Goal: Communication & Community: Answer question/provide support

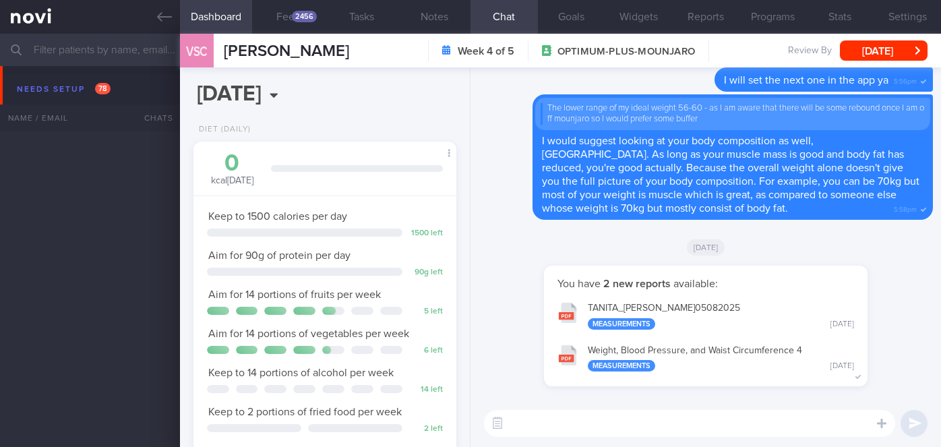
select select "7"
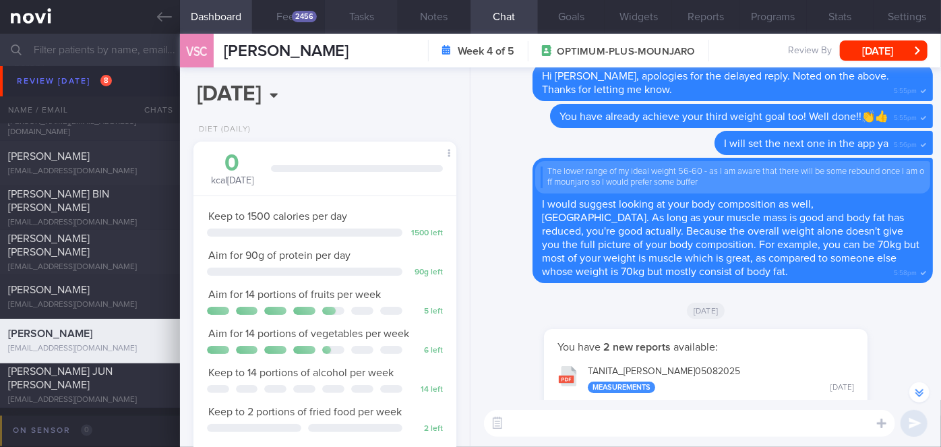
scroll to position [-61, 0]
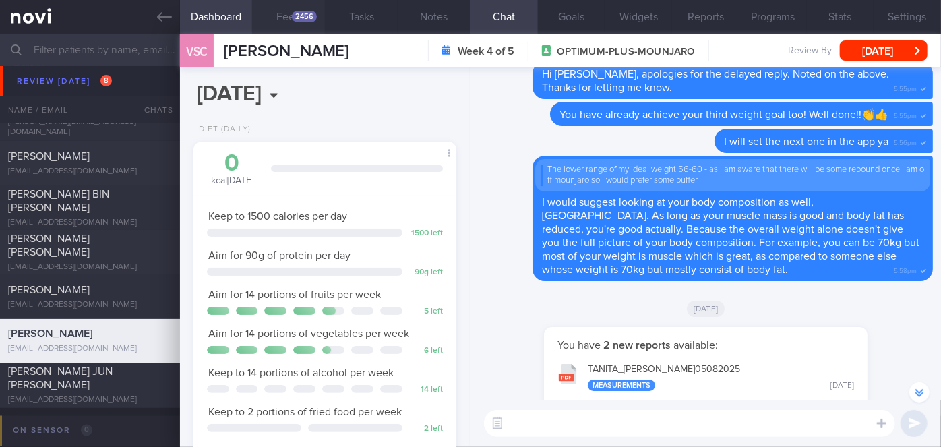
click at [293, 22] on button "Feed 2456" at bounding box center [288, 17] width 73 height 34
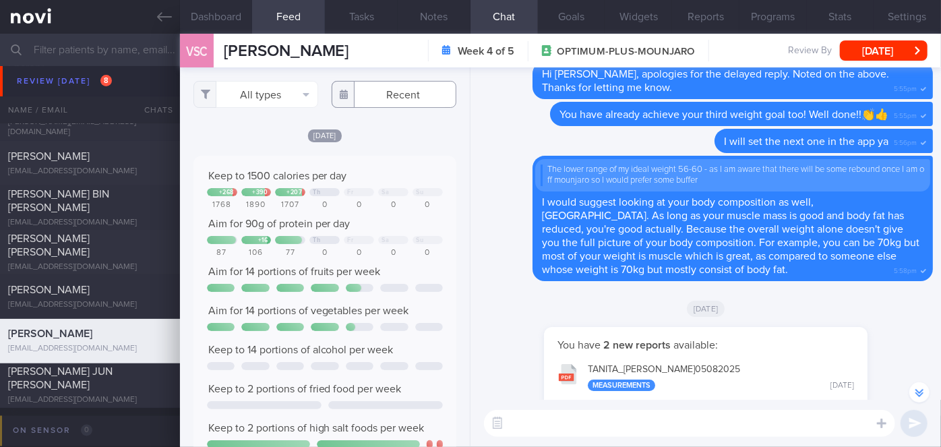
click at [382, 95] on input "text" at bounding box center [394, 94] width 125 height 27
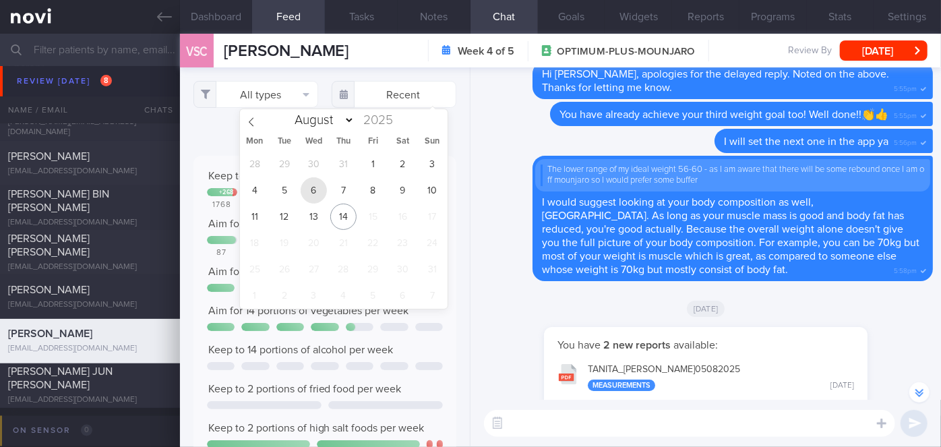
click at [305, 189] on span "6" at bounding box center [314, 190] width 26 height 26
type input "[DATE]"
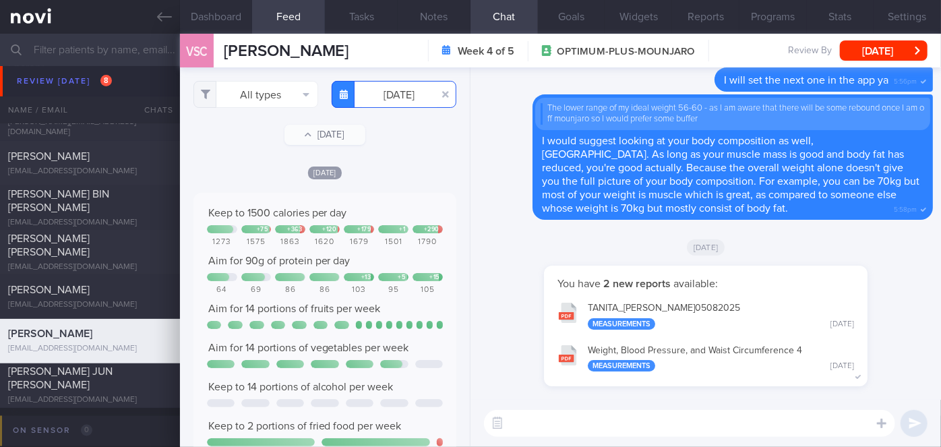
scroll to position [58, 236]
click at [252, 89] on button "All types" at bounding box center [256, 94] width 125 height 27
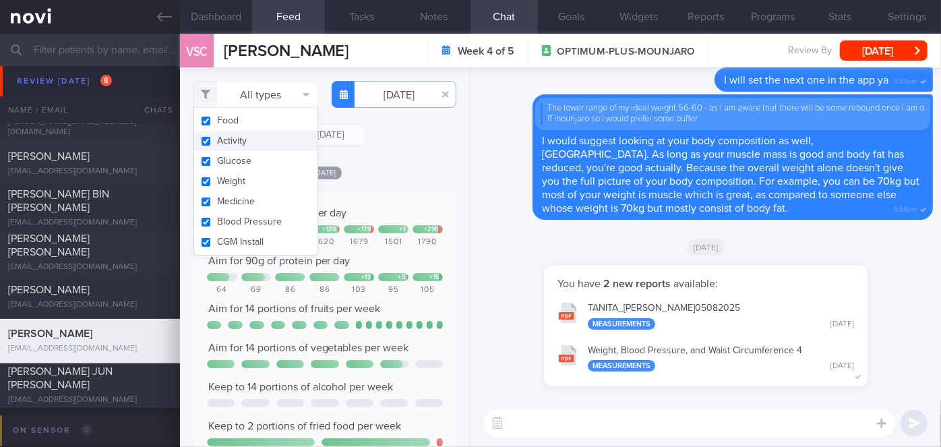
click at [220, 141] on button "Activity" at bounding box center [255, 141] width 123 height 20
checkbox input "false"
click at [408, 172] on div "[DATE]" at bounding box center [325, 172] width 263 height 14
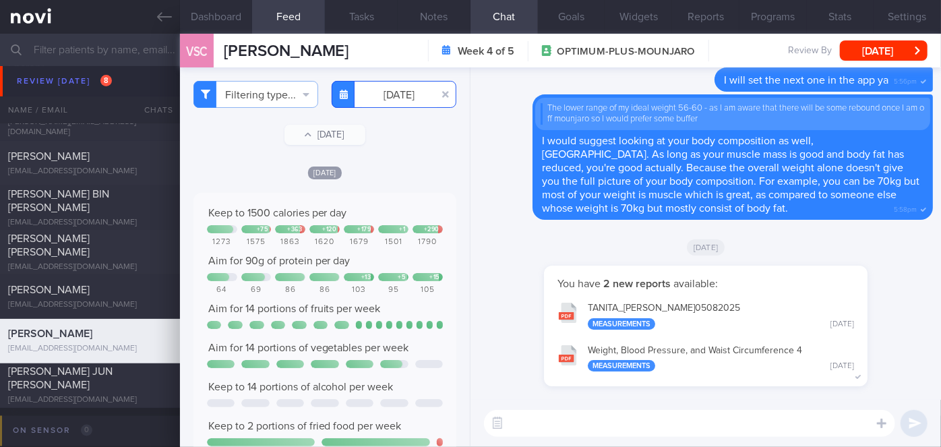
click at [381, 104] on input "[DATE]" at bounding box center [394, 94] width 125 height 27
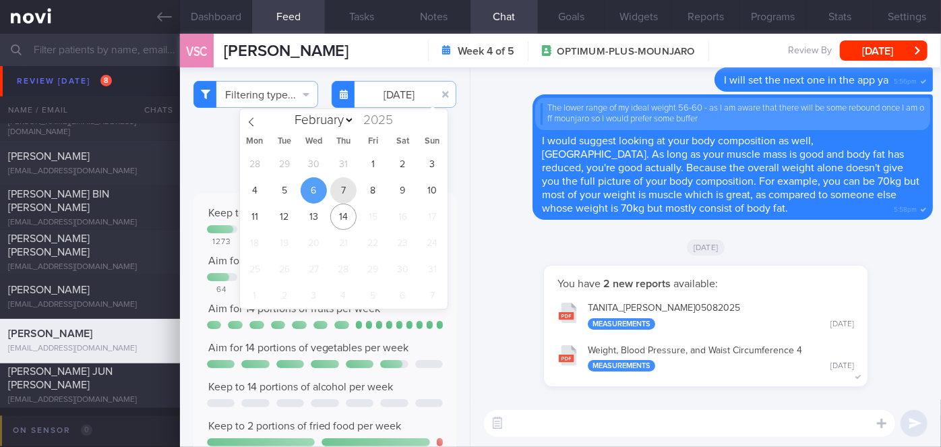
click at [345, 194] on span "7" at bounding box center [343, 190] width 26 height 26
type input "[DATE]"
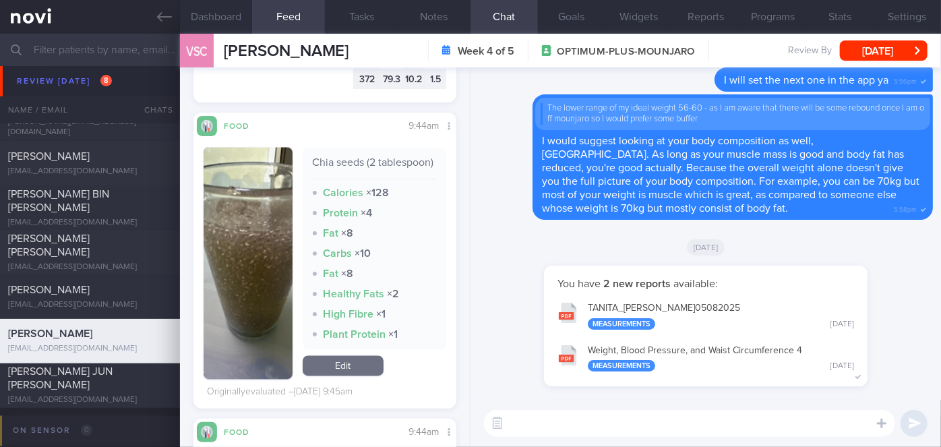
scroll to position [1532, 0]
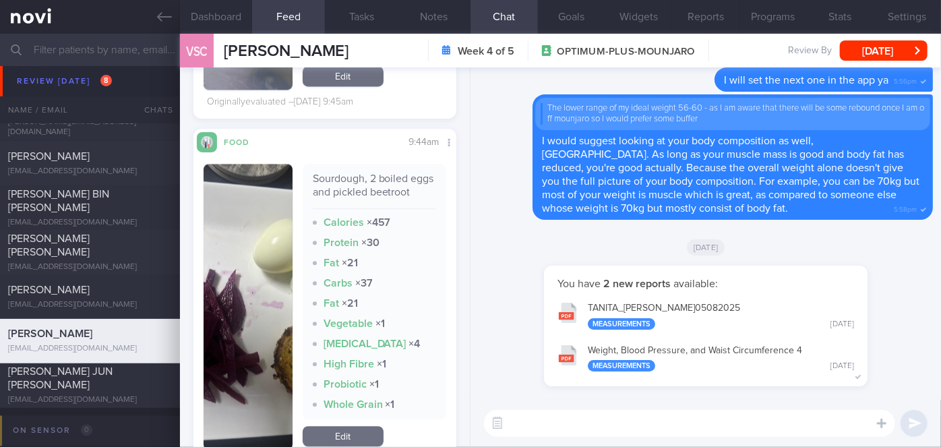
click at [248, 219] on img "button" at bounding box center [248, 307] width 89 height 286
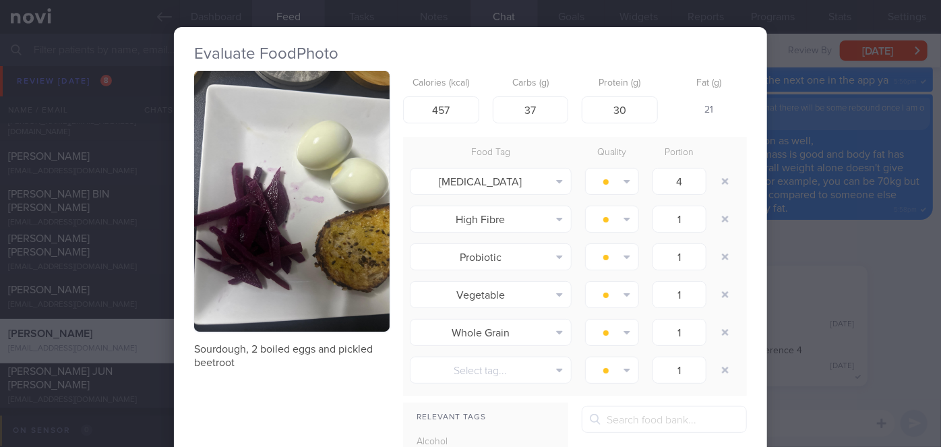
click at [890, 258] on div "Evaluate Food Photo Sourdough, 2 boiled eggs and pickled beetroot Calories (kca…" at bounding box center [470, 223] width 941 height 447
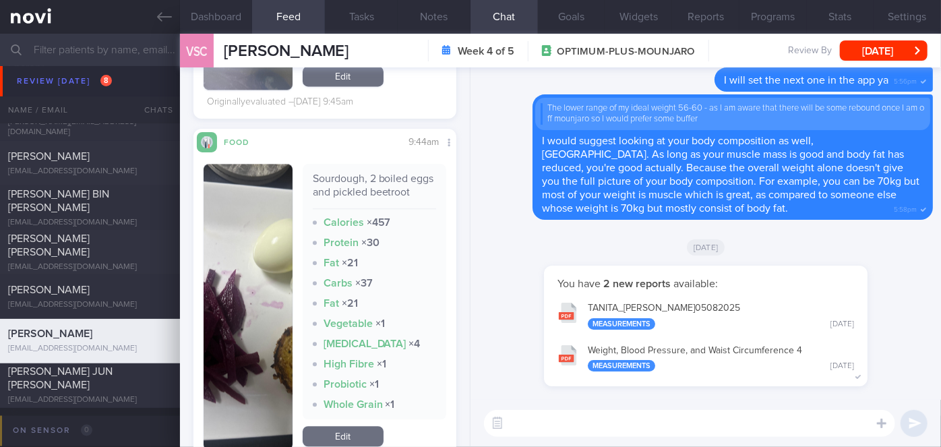
click at [237, 253] on img "button" at bounding box center [248, 307] width 89 height 286
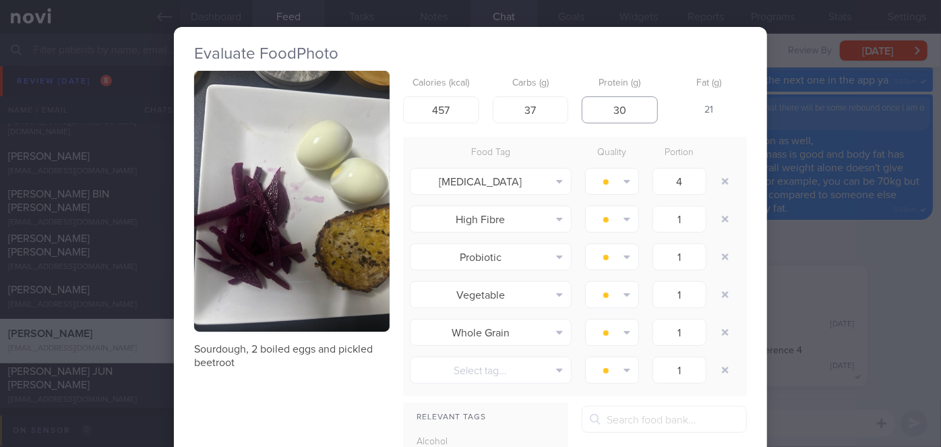
click at [624, 109] on input "30" at bounding box center [620, 109] width 76 height 27
type input "3"
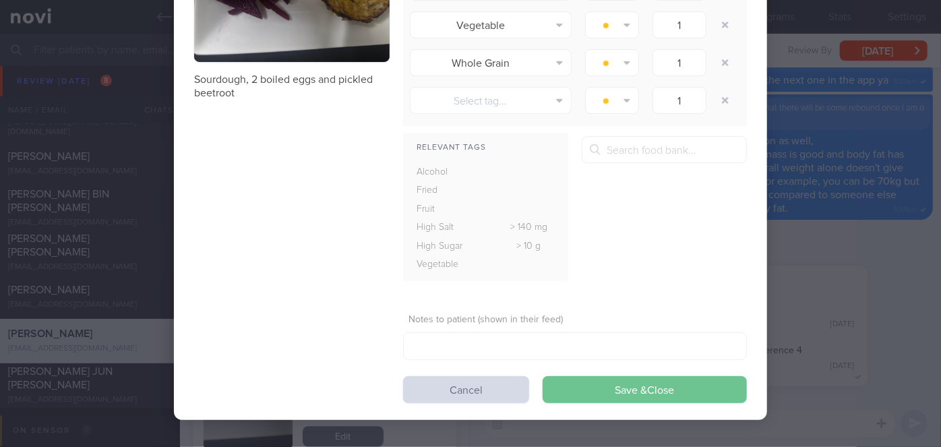
type input "20"
click at [664, 387] on button "Save & Close" at bounding box center [645, 389] width 204 height 27
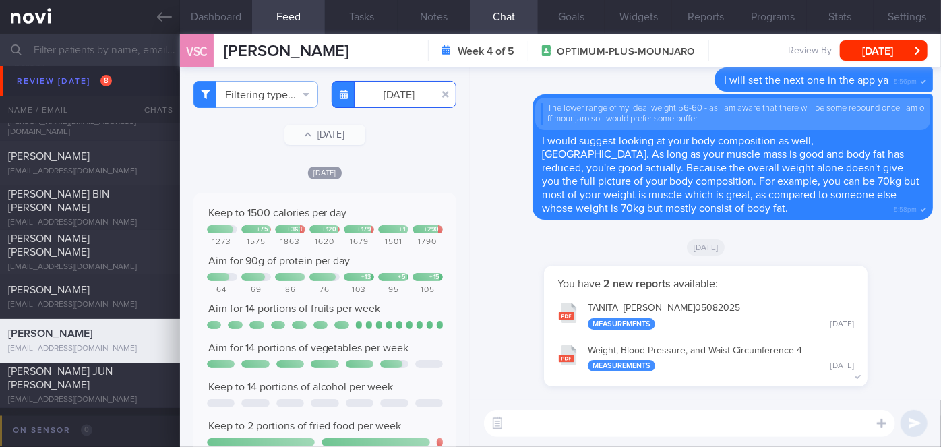
click at [395, 98] on input "[DATE]" at bounding box center [394, 94] width 125 height 27
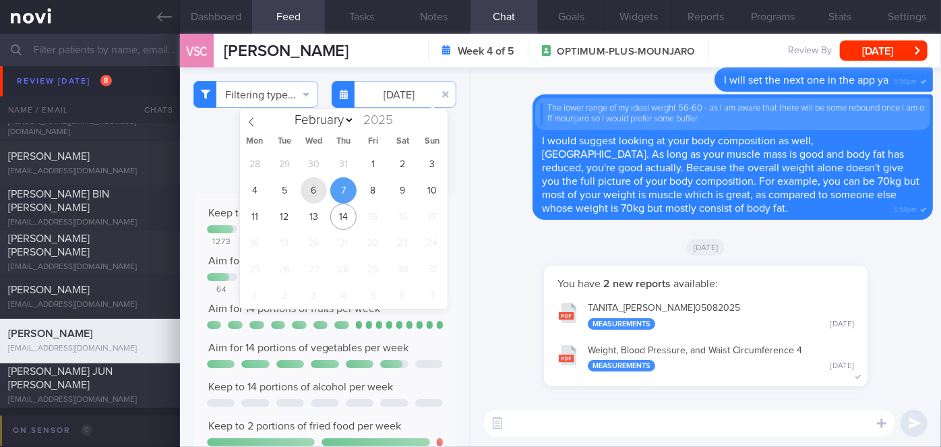
click at [323, 190] on span "6" at bounding box center [314, 190] width 26 height 26
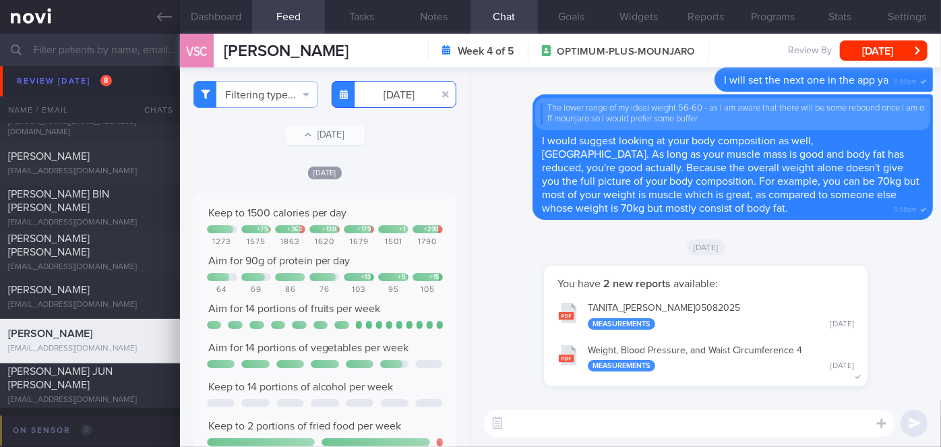
click at [387, 98] on input "[DATE]" at bounding box center [394, 94] width 125 height 27
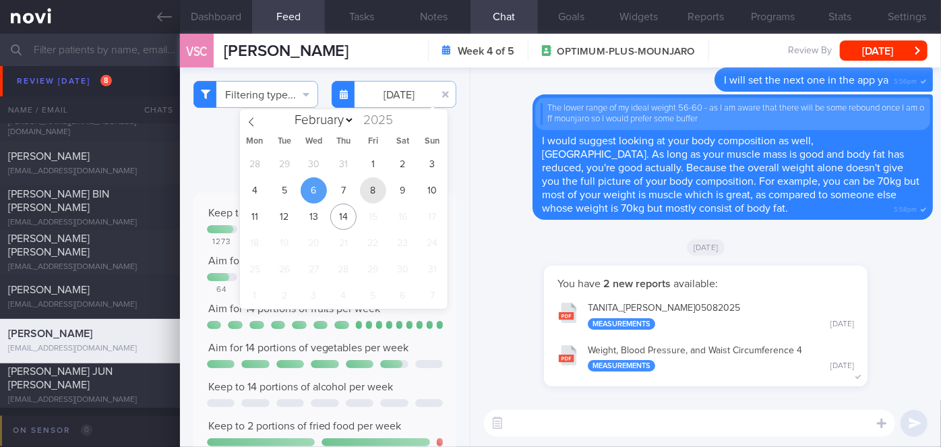
click at [379, 184] on span "8" at bounding box center [373, 190] width 26 height 26
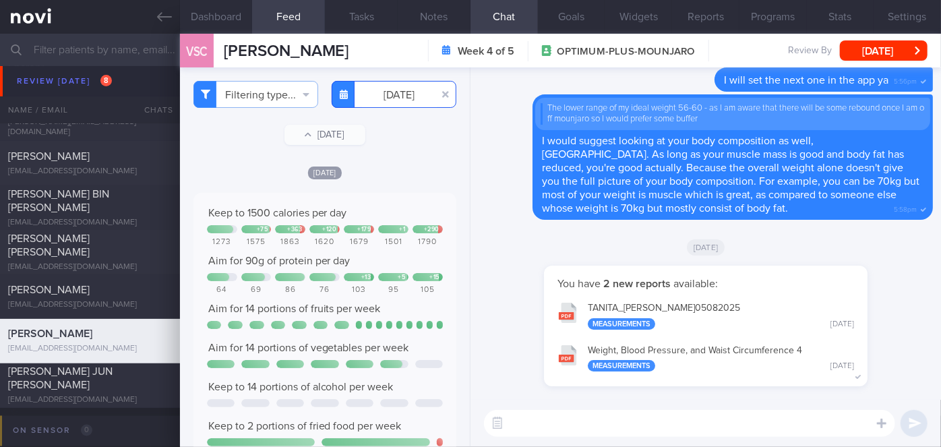
click at [397, 91] on input "[DATE]" at bounding box center [394, 94] width 125 height 27
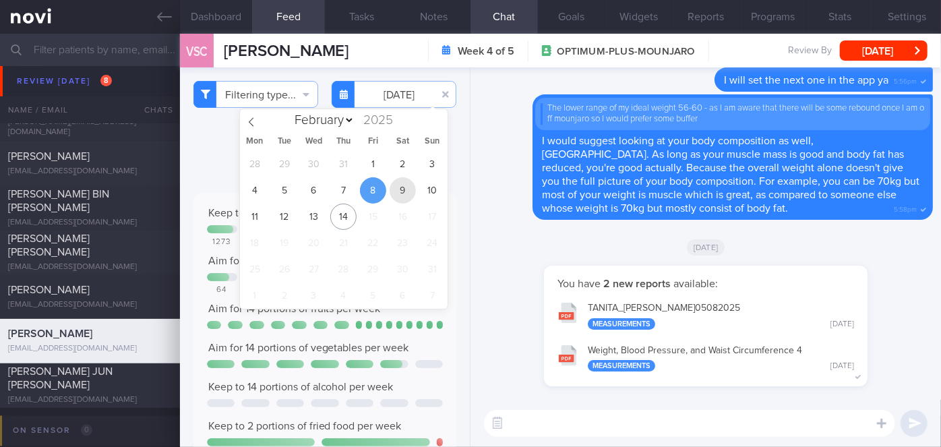
click at [409, 184] on span "9" at bounding box center [403, 190] width 26 height 26
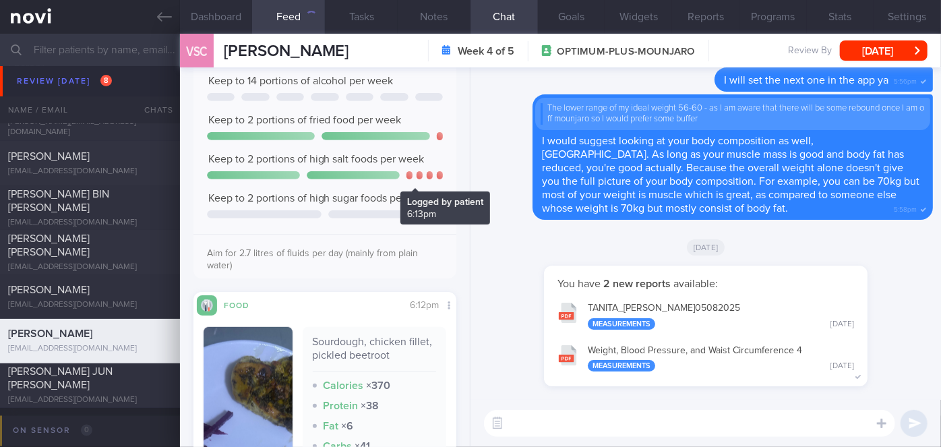
scroll to position [613, 0]
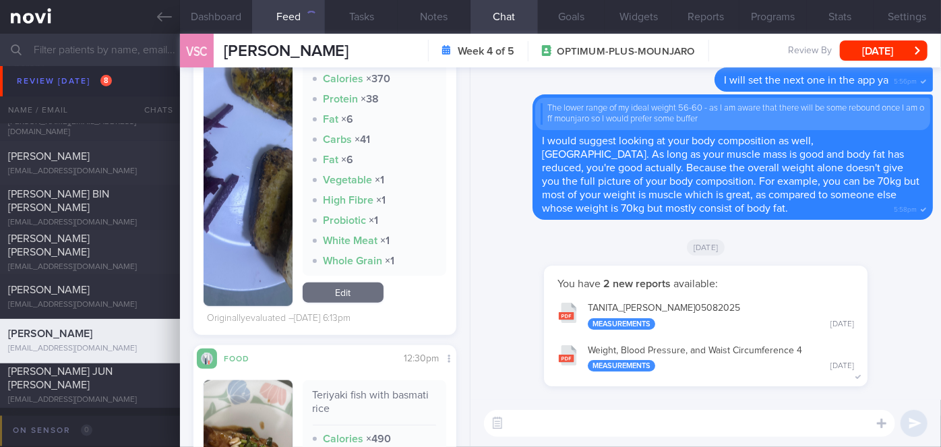
click at [285, 176] on button "button" at bounding box center [248, 163] width 89 height 286
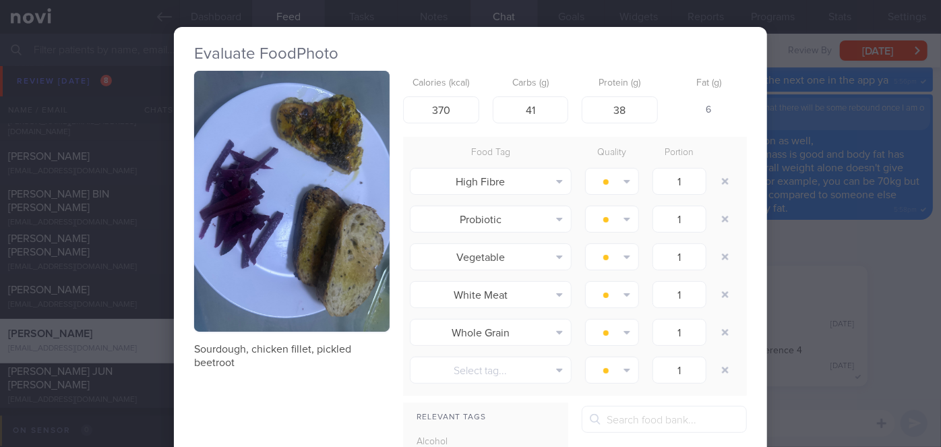
click at [855, 266] on div "Evaluate Food Photo Sourdough, chicken fillet, pickled beetroot Calories (kcal)…" at bounding box center [470, 223] width 941 height 447
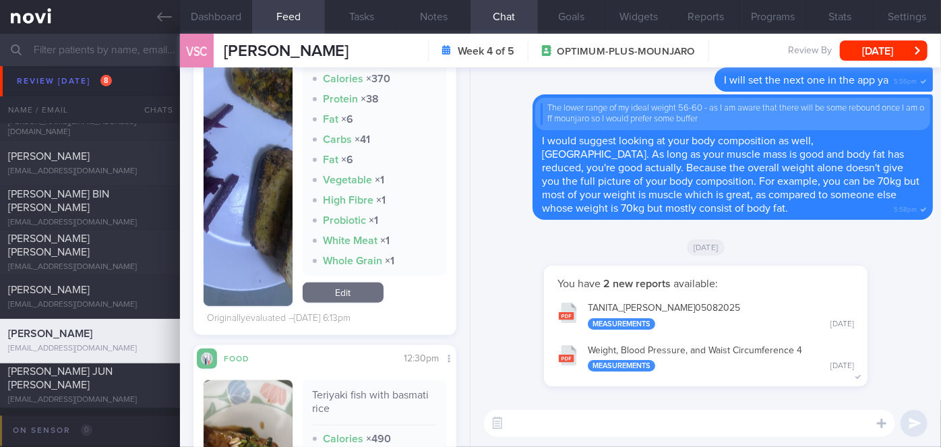
scroll to position [858, 0]
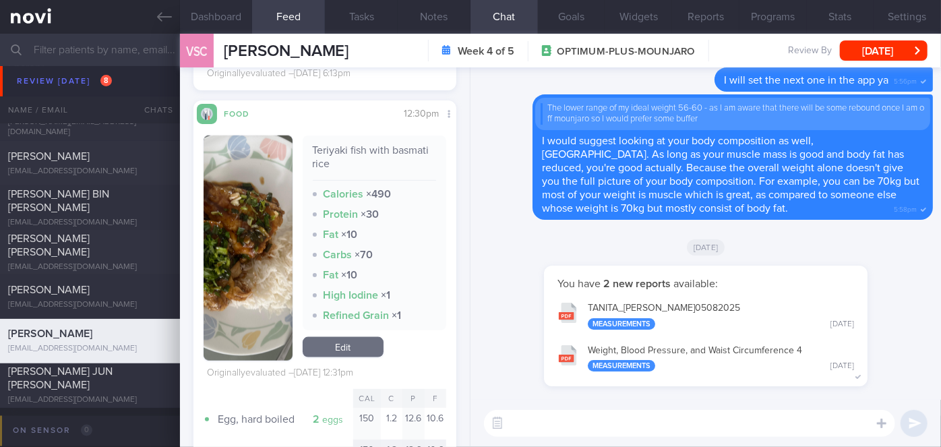
click at [248, 229] on button "button" at bounding box center [248, 248] width 89 height 225
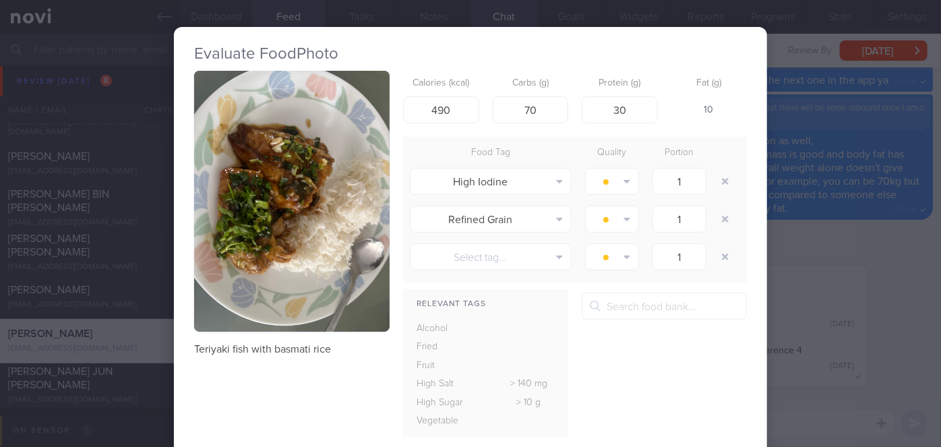
click at [829, 282] on div "Evaluate Food Photo Teriyaki fish with basmati rice Calories (kcal) 490 Carbs (…" at bounding box center [470, 223] width 941 height 447
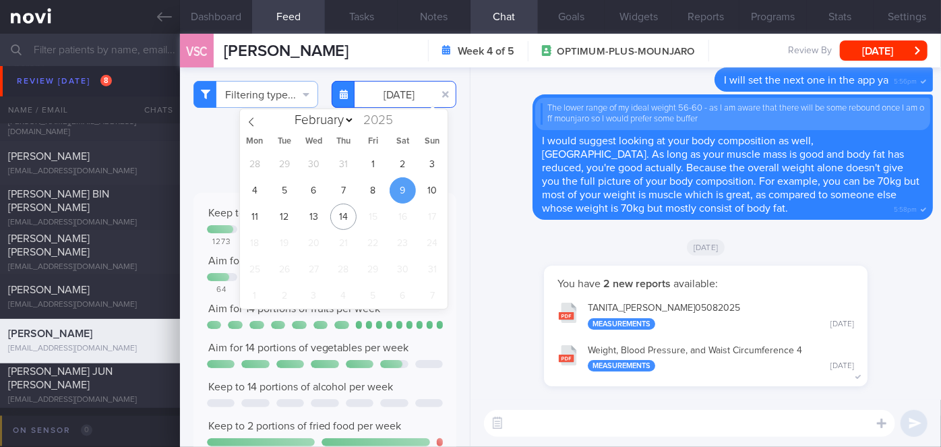
click at [399, 102] on input "[DATE]" at bounding box center [394, 94] width 125 height 27
click at [432, 189] on span "10" at bounding box center [432, 190] width 26 height 26
type input "[DATE]"
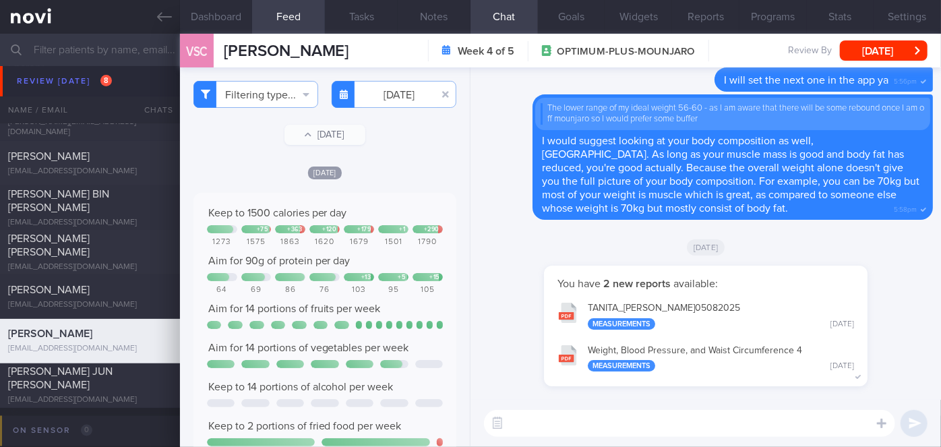
click at [622, 434] on textarea at bounding box center [689, 423] width 411 height 27
type textarea "Overall meals last week looked good, Varun! Keep it up!!"
click at [910, 416] on button "submit" at bounding box center [914, 423] width 27 height 27
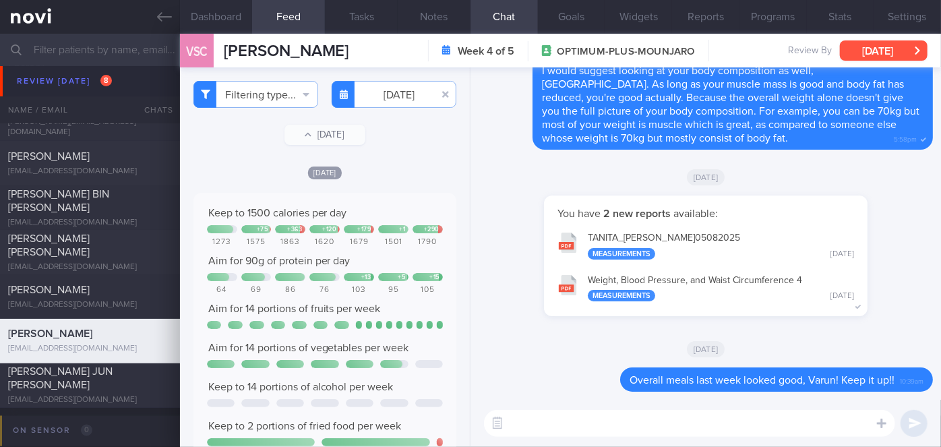
click at [896, 47] on button "[DATE]" at bounding box center [884, 50] width 88 height 20
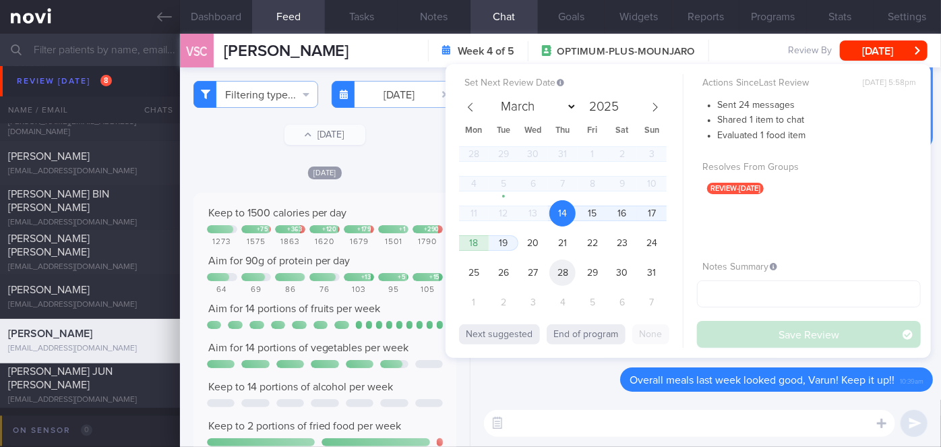
click at [565, 274] on span "28" at bounding box center [563, 273] width 26 height 26
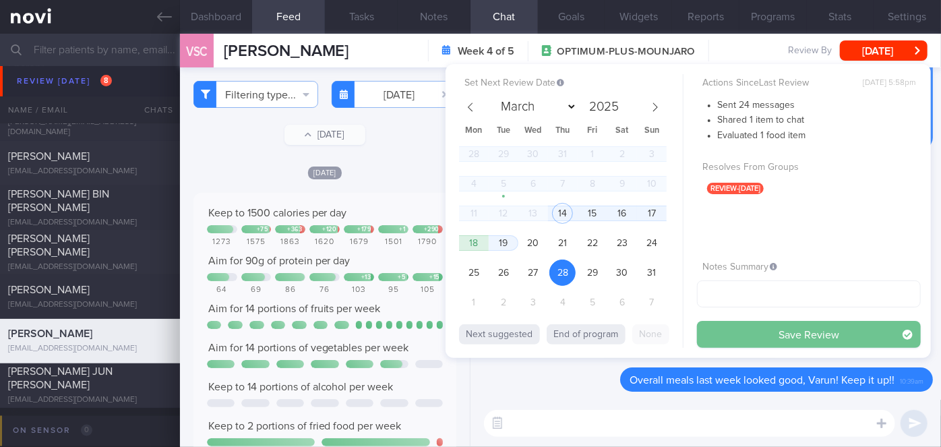
click at [750, 330] on button "Save Review" at bounding box center [809, 334] width 224 height 27
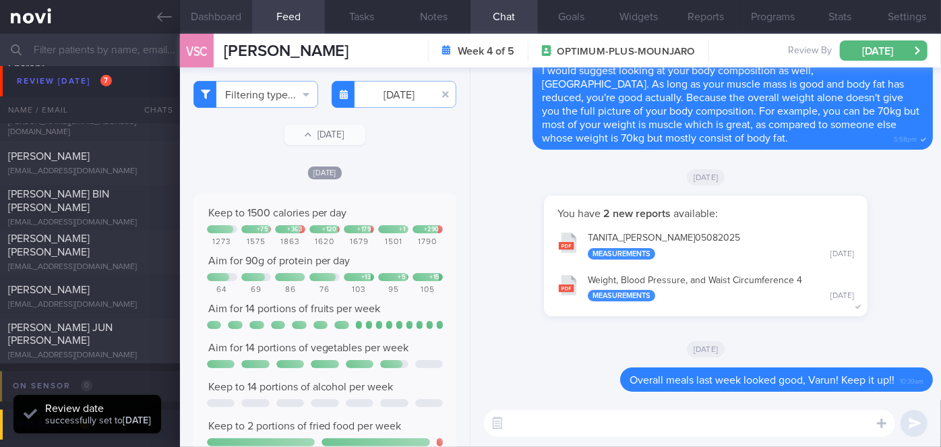
click at [214, 16] on button "Dashboard" at bounding box center [216, 17] width 73 height 34
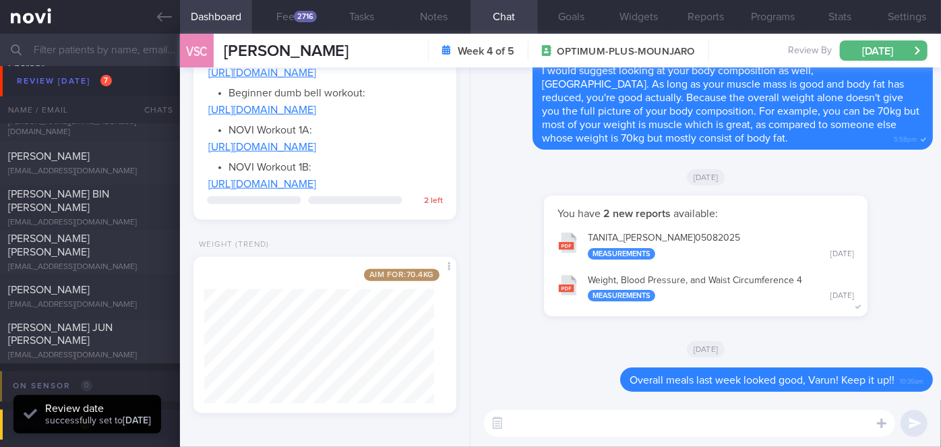
scroll to position [711, 0]
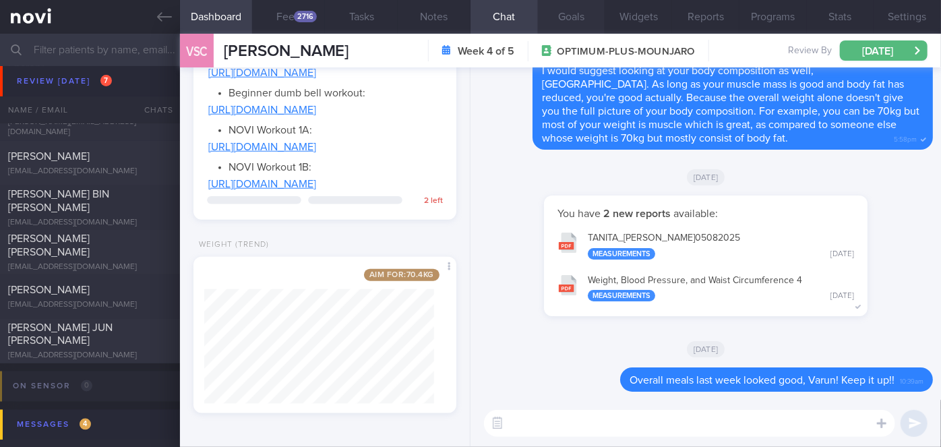
click at [581, 21] on button "Goals" at bounding box center [571, 17] width 67 height 34
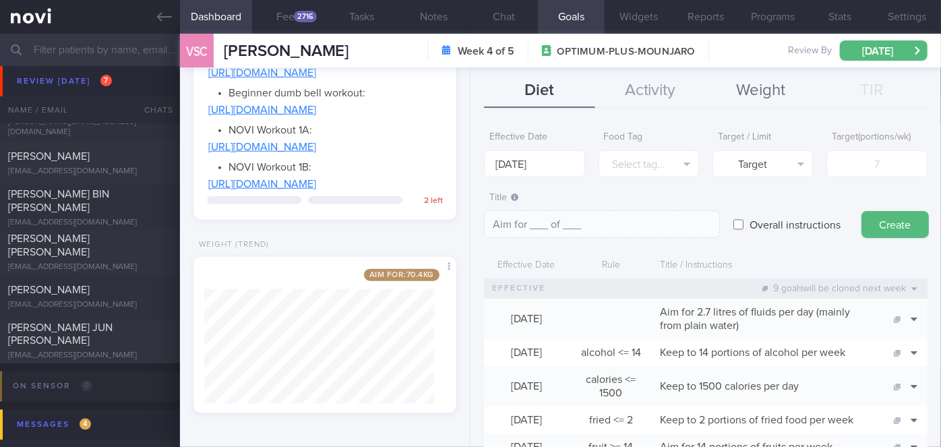
click at [727, 100] on button "Weight" at bounding box center [761, 91] width 111 height 34
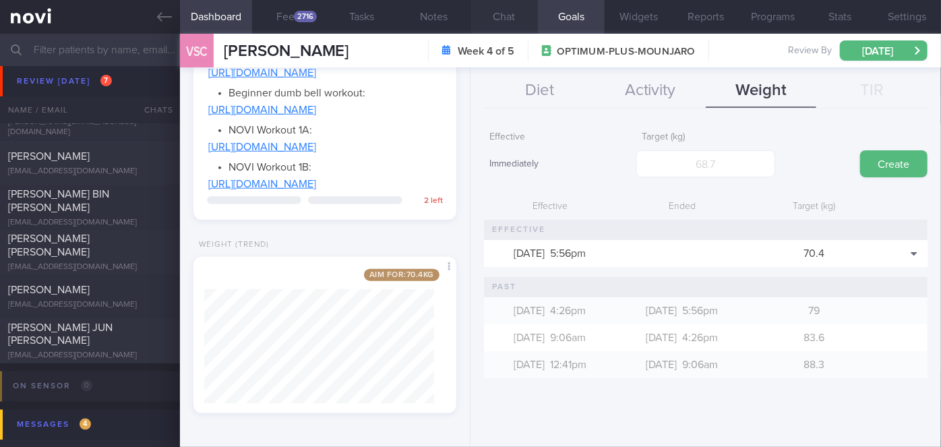
click at [511, 13] on button "Chat" at bounding box center [504, 17] width 67 height 34
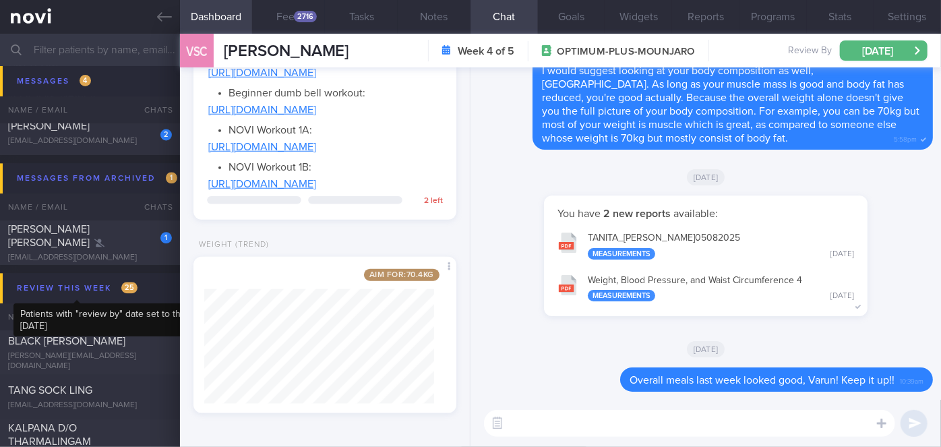
scroll to position [3985, 0]
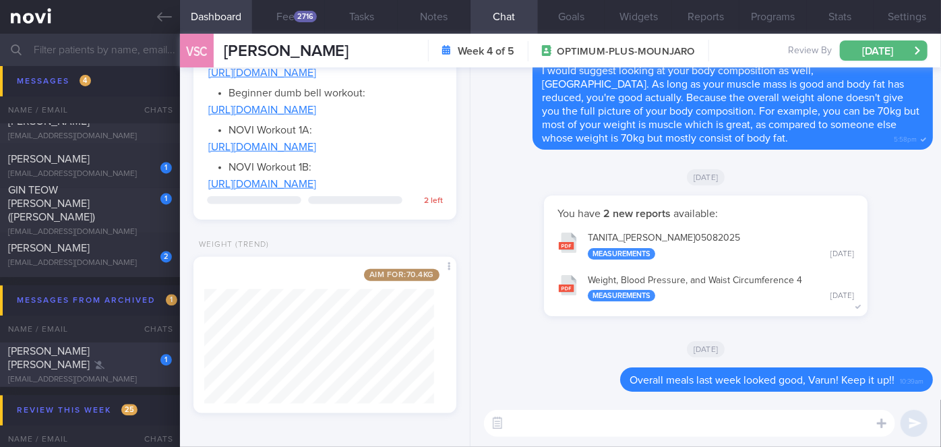
click at [133, 361] on div "[PERSON_NAME] [PERSON_NAME]" at bounding box center [88, 358] width 161 height 27
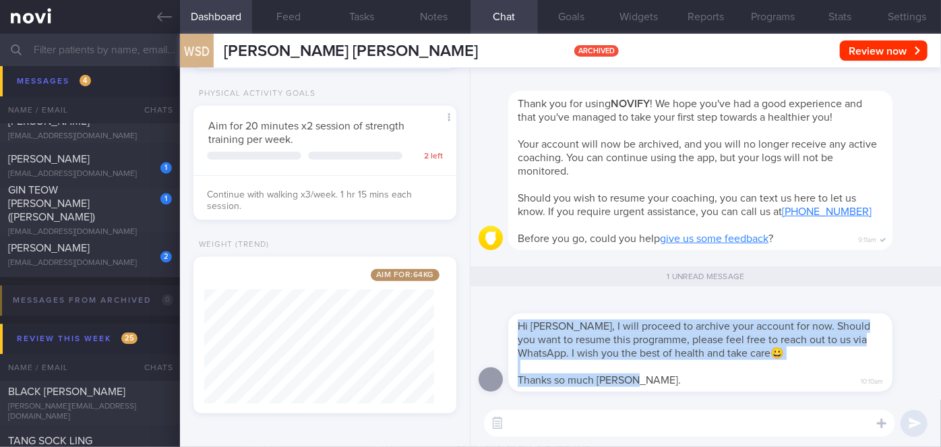
drag, startPoint x: 663, startPoint y: 376, endPoint x: 786, endPoint y: 360, distance: 124.5
click at [786, 360] on div "Hi [PERSON_NAME], I will proceed to archive your account for now. Should you wa…" at bounding box center [700, 353] width 384 height 78
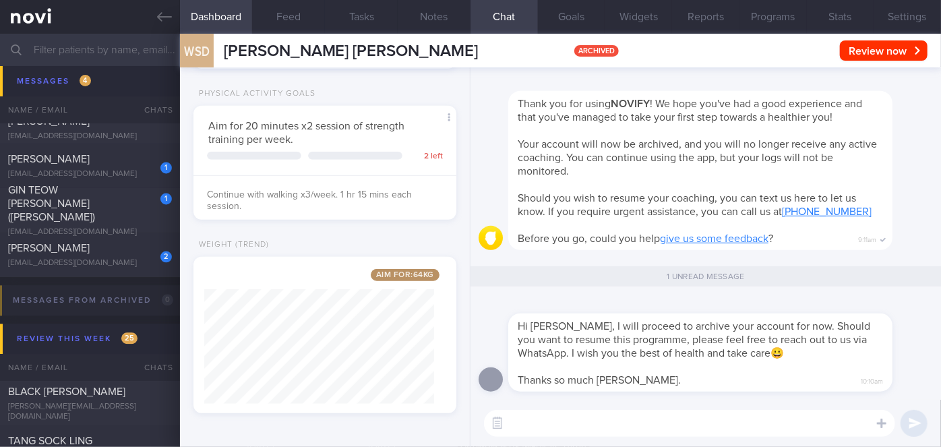
click at [920, 347] on div "Hi [PERSON_NAME], I will proceed to archive your account for now. Should you wa…" at bounding box center [720, 344] width 425 height 94
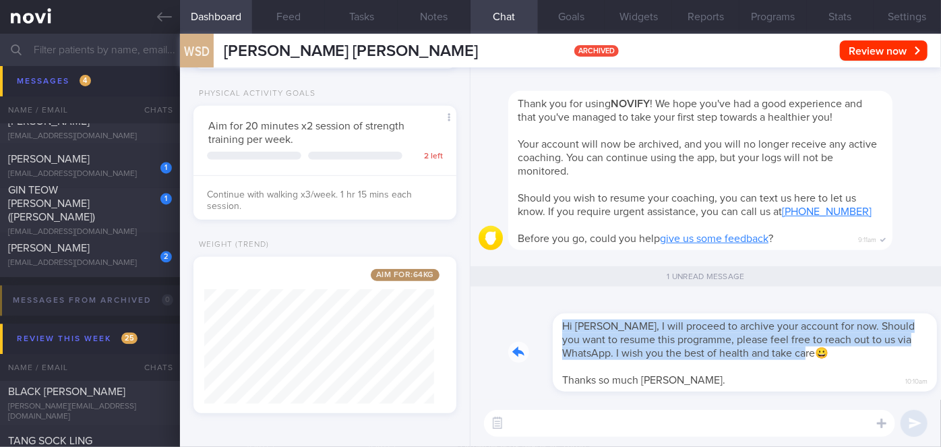
drag, startPoint x: 857, startPoint y: 358, endPoint x: 941, endPoint y: 351, distance: 83.9
click at [941, 351] on div "Hi [PERSON_NAME], I will proceed to archive your account for now. Should you wa…" at bounding box center [706, 233] width 471 height 332
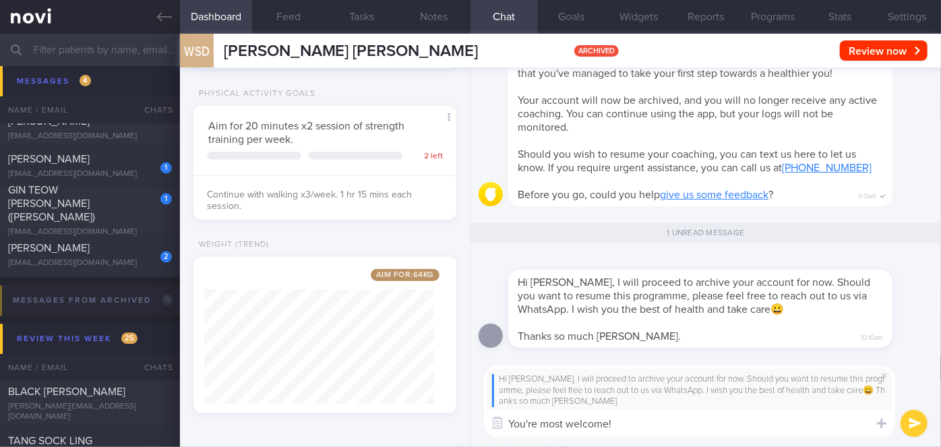
type textarea "You're most welcome!"
click at [914, 421] on button "submit" at bounding box center [914, 423] width 27 height 27
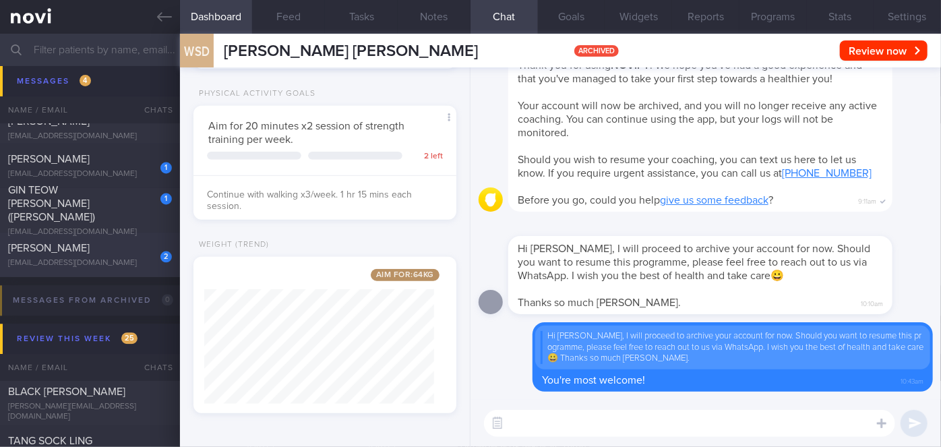
click at [115, 253] on div "[PERSON_NAME]" at bounding box center [88, 247] width 161 height 13
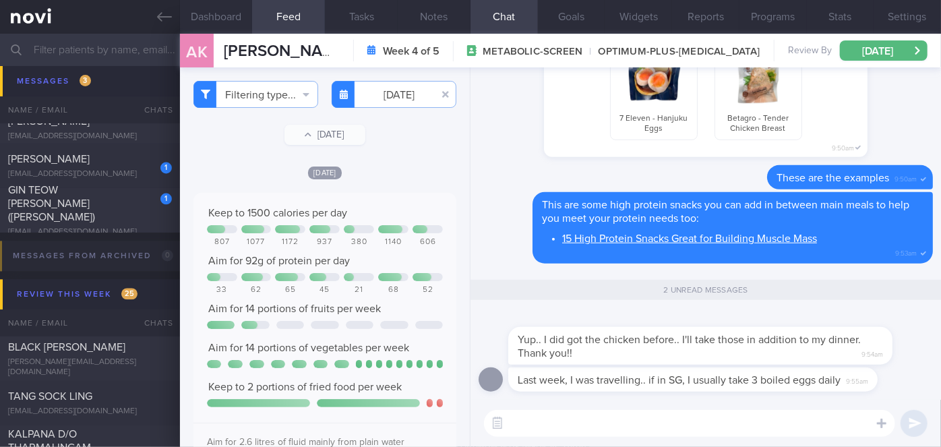
drag, startPoint x: 592, startPoint y: 354, endPoint x: 784, endPoint y: 353, distance: 191.5
click at [784, 353] on div "Yup.. I did got the chicken before.. I'll take those in addition to my dinner. …" at bounding box center [720, 338] width 425 height 54
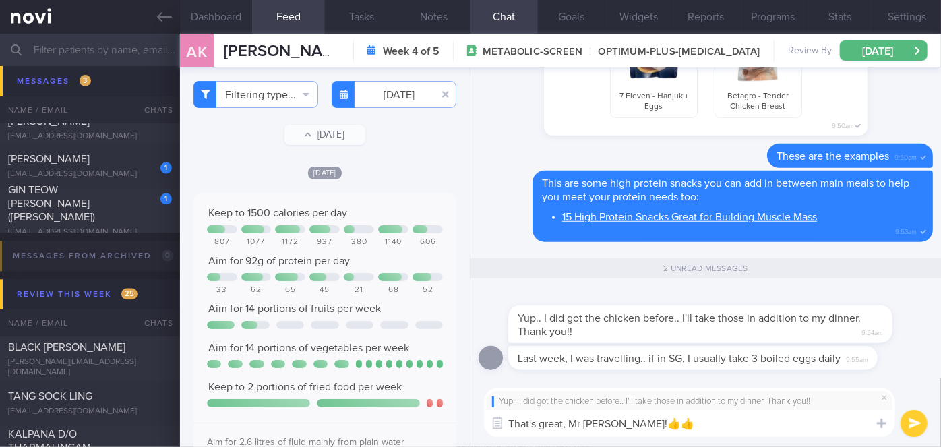
type textarea "That's great, Mr [PERSON_NAME]!👍👍"
click at [913, 419] on button "submit" at bounding box center [914, 423] width 27 height 27
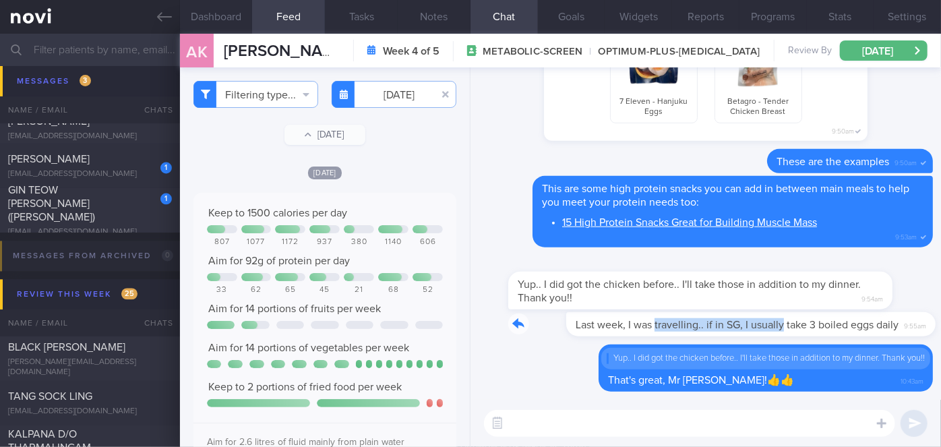
drag, startPoint x: 598, startPoint y: 335, endPoint x: 725, endPoint y: 339, distance: 127.5
click at [725, 339] on div "Last week, I was travelling.. if in SG, I usually take 3 boiled eggs daily 9:55…" at bounding box center [706, 328] width 455 height 32
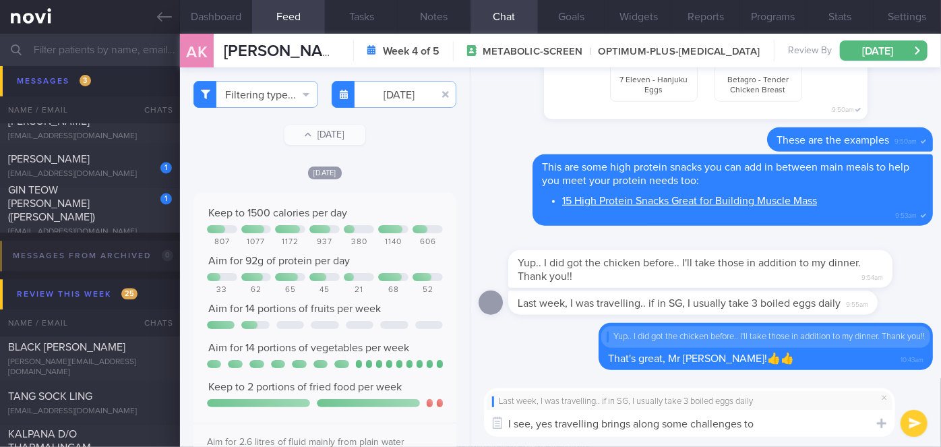
click at [784, 421] on textarea "I see, yes travelling brings along some challenges to" at bounding box center [689, 423] width 411 height 27
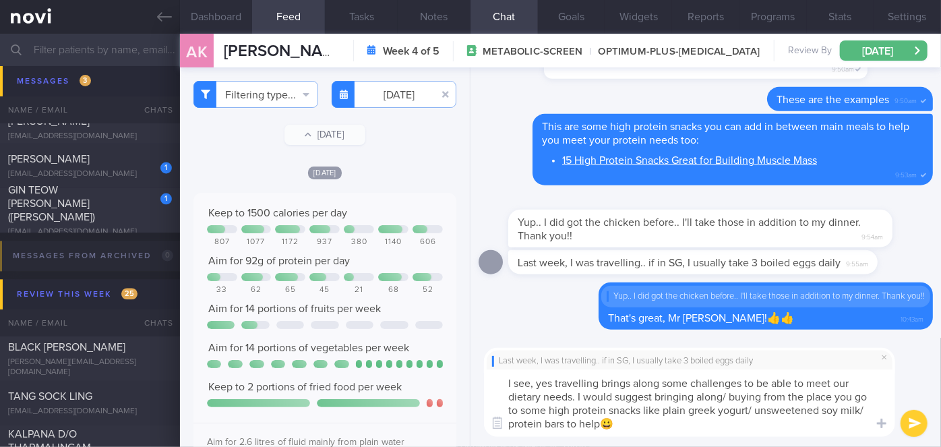
type textarea "I see, yes travelling brings along some challenges to be able to meet our dieta…"
click at [919, 418] on button "submit" at bounding box center [914, 423] width 27 height 27
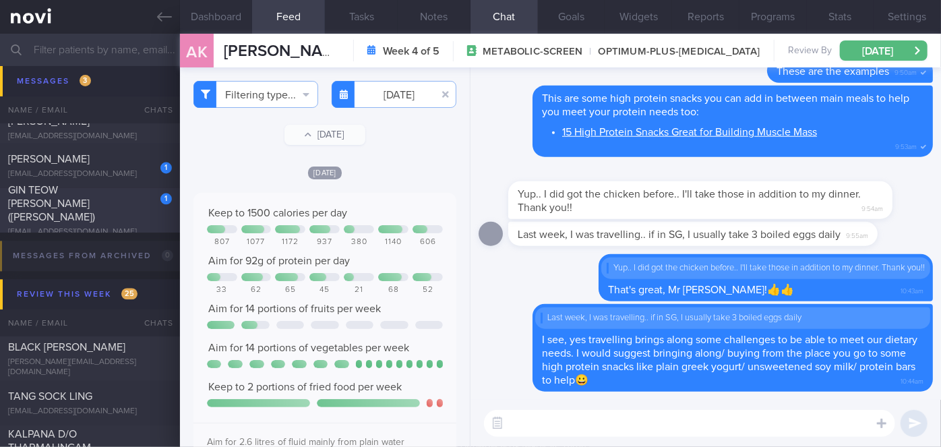
click at [136, 216] on div "GIN TEOW [PERSON_NAME] ([PERSON_NAME])" at bounding box center [88, 203] width 161 height 40
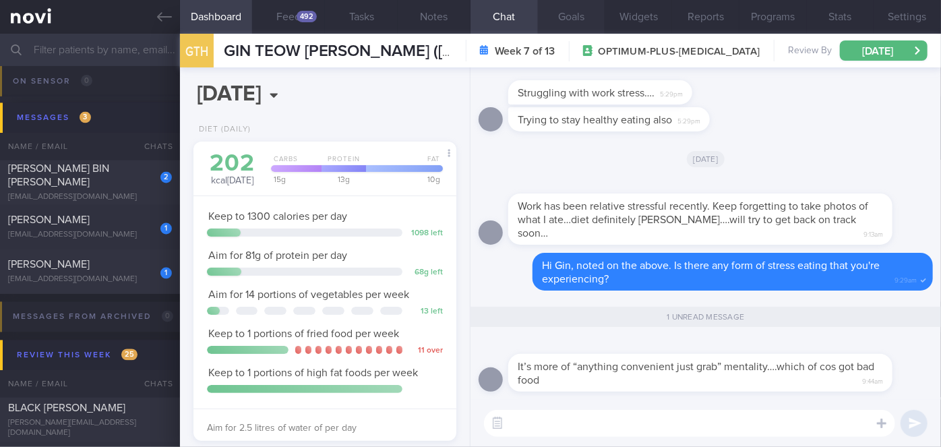
scroll to position [134, 230]
click at [570, 423] on textarea at bounding box center [689, 423] width 411 height 27
drag, startPoint x: 572, startPoint y: 389, endPoint x: 715, endPoint y: 388, distance: 143.0
click at [715, 388] on div "It’s more of “anything convenient just grab” mentality….which of cos got bad fo…" at bounding box center [720, 365] width 425 height 54
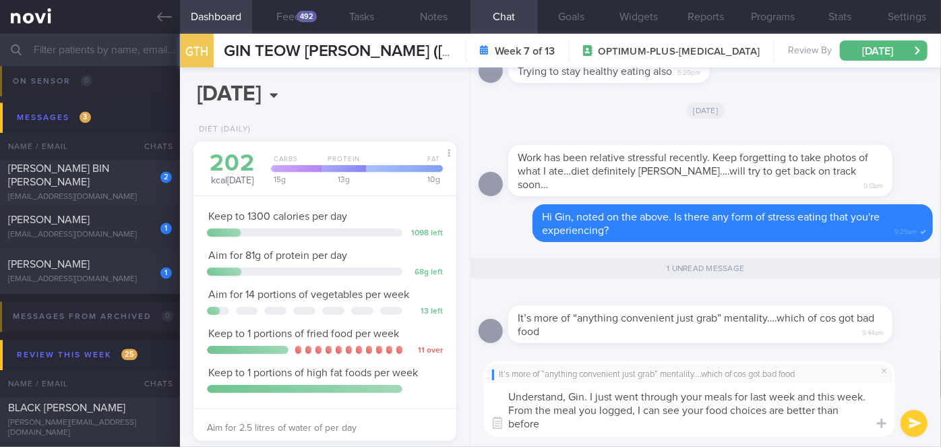
scroll to position [0, 0]
click at [273, 12] on button "Feed 492" at bounding box center [288, 17] width 73 height 34
click at [786, 420] on textarea "Understand, Gin. I just went through your meals for last week and this week. Fr…" at bounding box center [689, 410] width 411 height 54
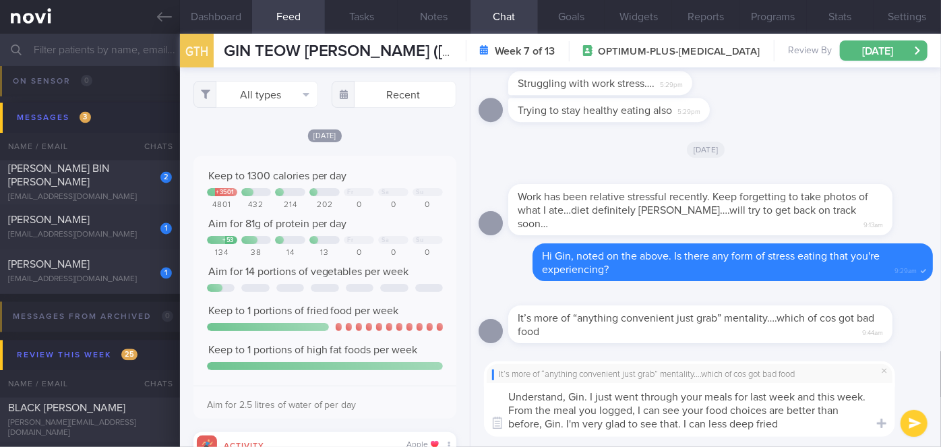
scroll to position [58, 236]
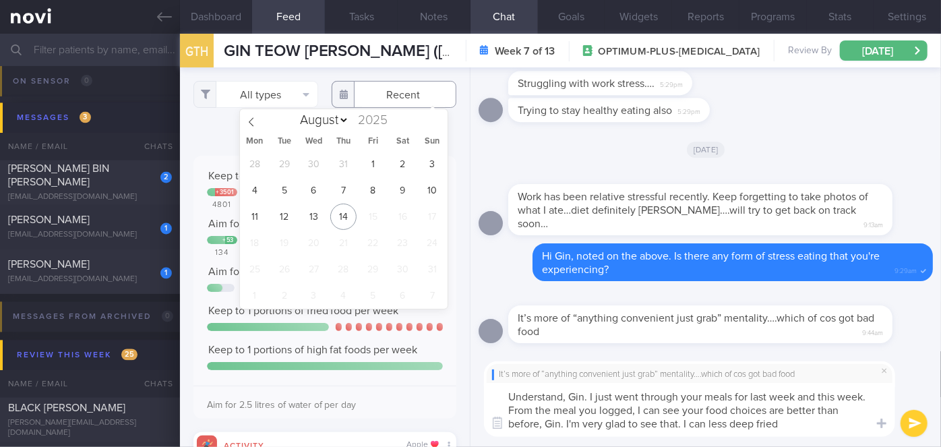
click at [401, 98] on input "text" at bounding box center [394, 94] width 125 height 27
click at [813, 426] on textarea "Understand, Gin. I just went through your meals for last week and this week. Fr…" at bounding box center [689, 410] width 411 height 54
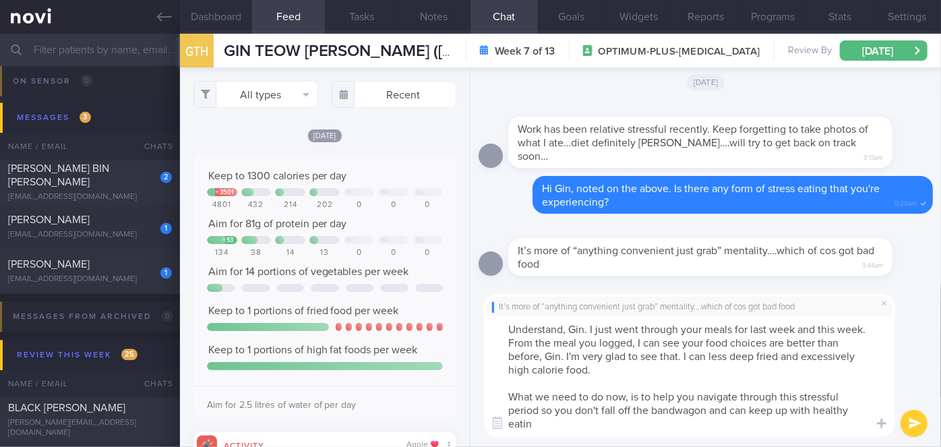
scroll to position [0, 0]
click at [675, 412] on textarea "Understand, Gin. I just went through your meals for last week and this week. Fr…" at bounding box center [689, 376] width 411 height 121
type textarea "Understand, Gin. I just went through your meals for last week and this week. Fr…"
click at [912, 424] on button "submit" at bounding box center [914, 423] width 27 height 27
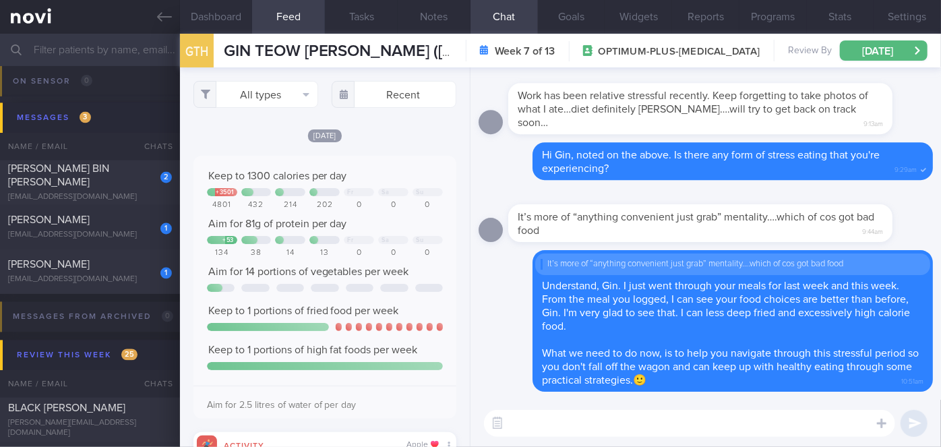
click at [758, 428] on textarea at bounding box center [689, 423] width 411 height 27
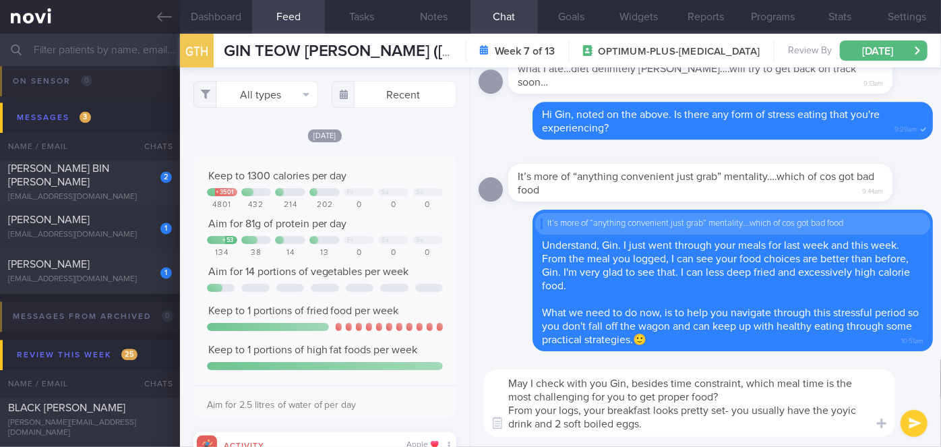
type textarea "May I check with you Gin, besides time constraint, which meal time is the most …"
click at [907, 421] on button "submit" at bounding box center [914, 423] width 27 height 27
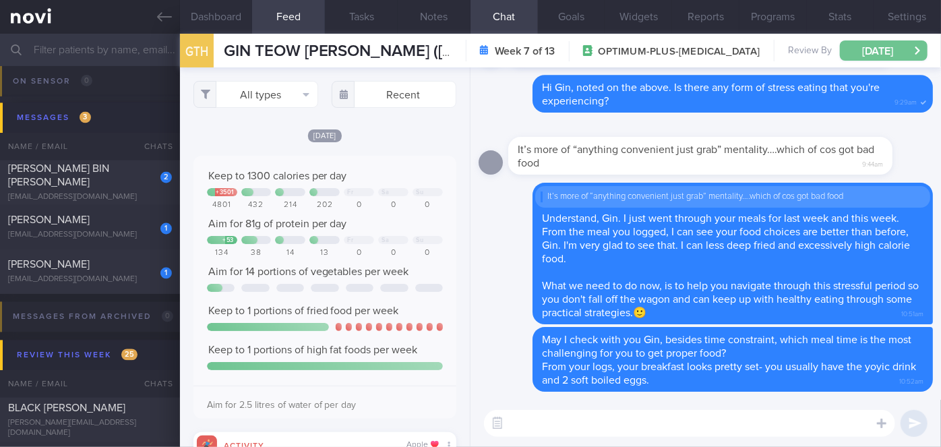
click at [878, 48] on button "[DATE]" at bounding box center [884, 50] width 88 height 20
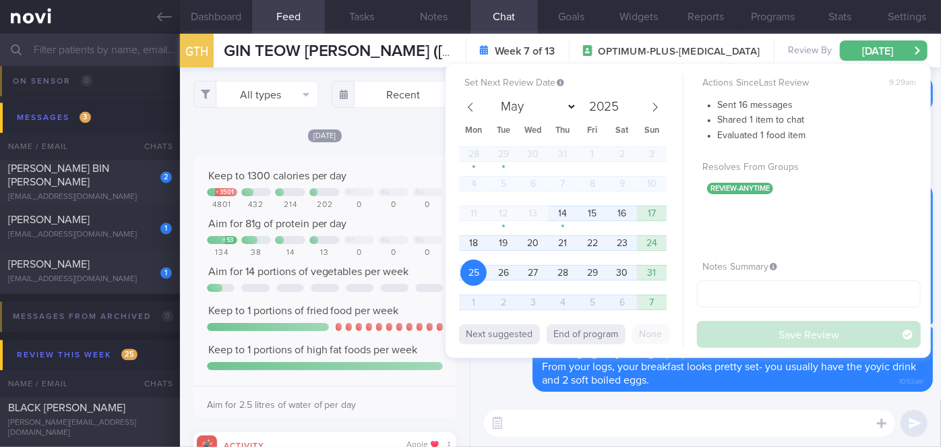
click at [519, 383] on div "Delete May I check with you Gin, besides time constraint, which meal time is th…" at bounding box center [706, 359] width 455 height 65
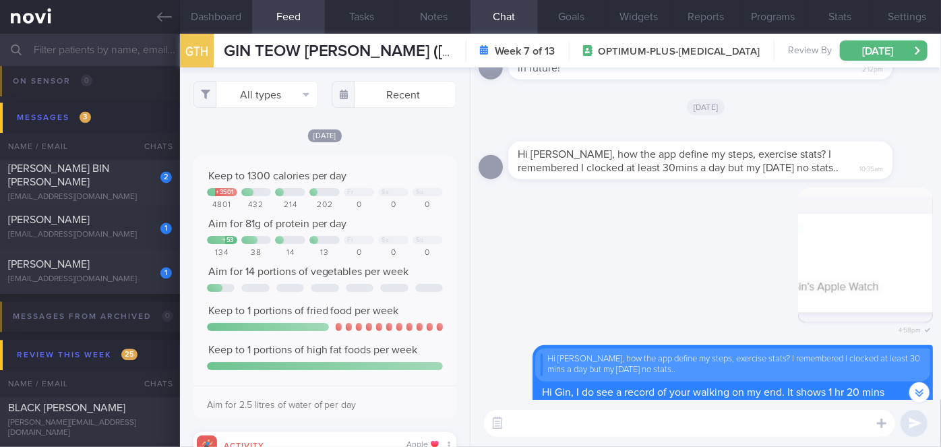
scroll to position [-6229, 0]
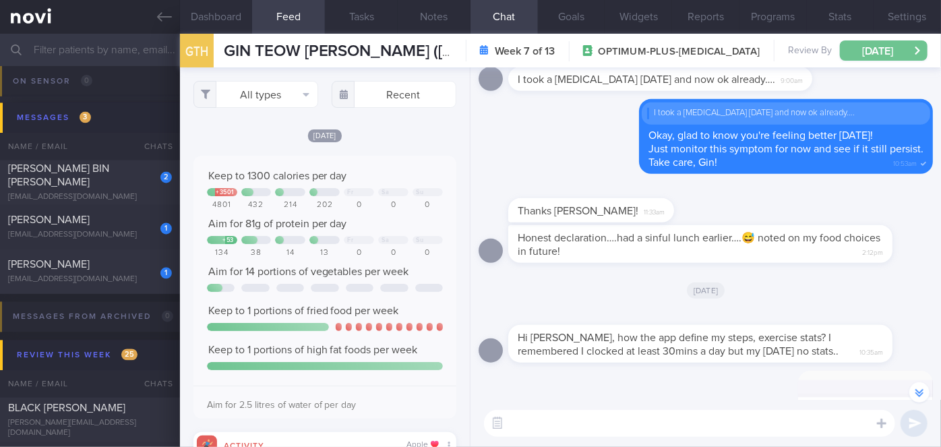
click at [903, 54] on button "[DATE]" at bounding box center [884, 50] width 88 height 20
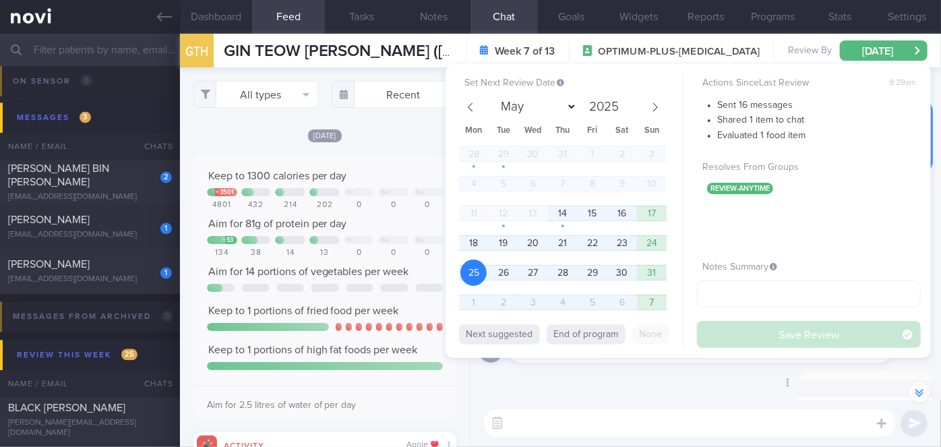
click at [629, 386] on div "Delete 4:58pm" at bounding box center [706, 450] width 455 height 158
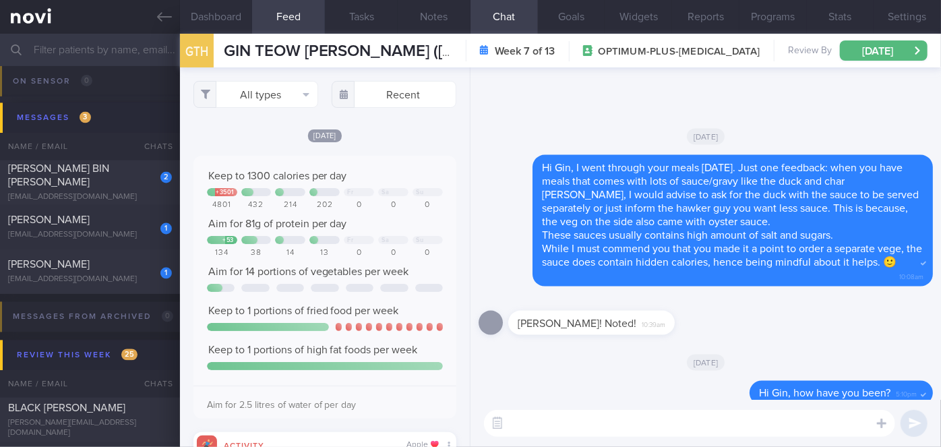
scroll to position [0, 0]
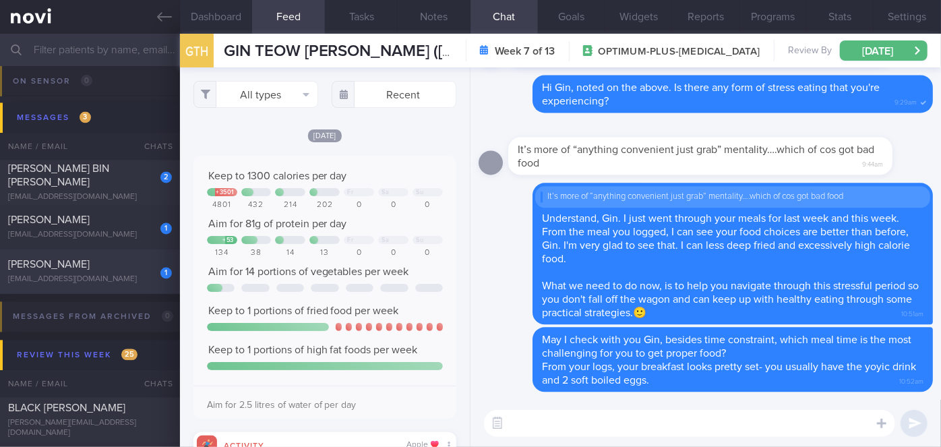
click at [129, 276] on div "[EMAIL_ADDRESS][DOMAIN_NAME]" at bounding box center [90, 280] width 164 height 10
checkbox input "false"
type input "[DATE]"
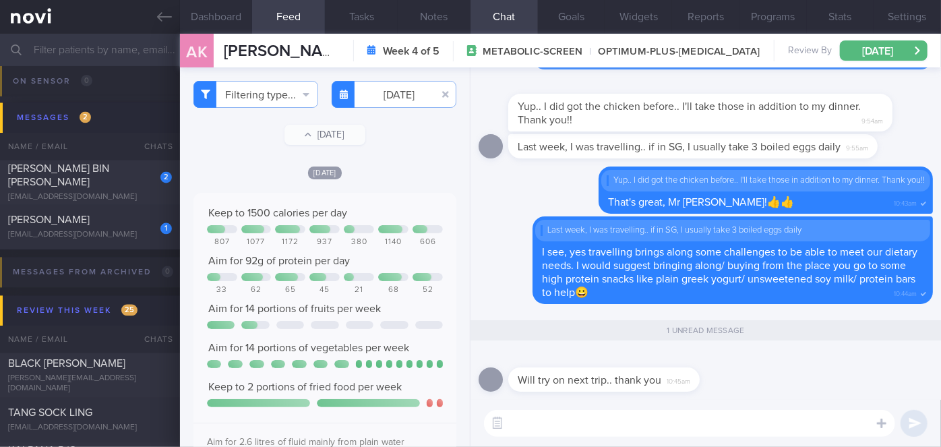
click at [564, 425] on textarea at bounding box center [689, 423] width 411 height 27
type textarea "Most welcome!"
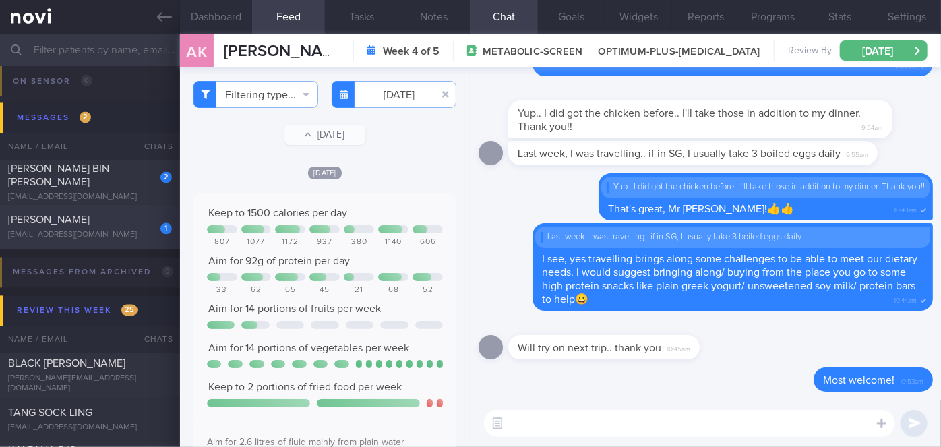
click at [104, 231] on div "[EMAIL_ADDRESS][DOMAIN_NAME]" at bounding box center [90, 236] width 164 height 10
checkbox input "true"
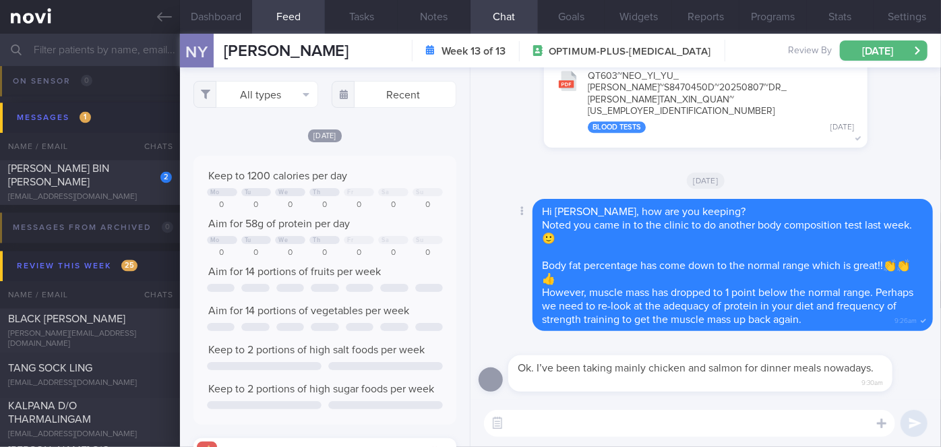
scroll to position [58, 236]
drag, startPoint x: 681, startPoint y: 391, endPoint x: 731, endPoint y: 388, distance: 50.0
click at [731, 388] on div "Ok. I’ve been taking mainly chicken and salmon for dinner meals nowadays. 9:30am" at bounding box center [720, 365] width 425 height 53
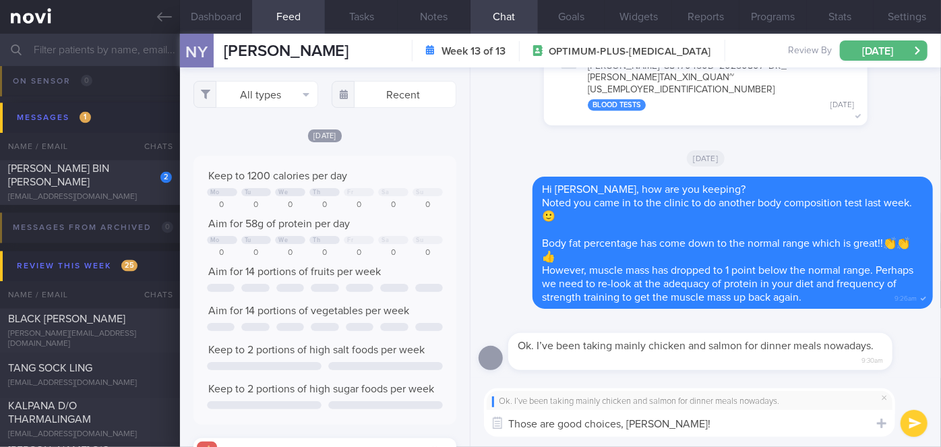
scroll to position [0, 0]
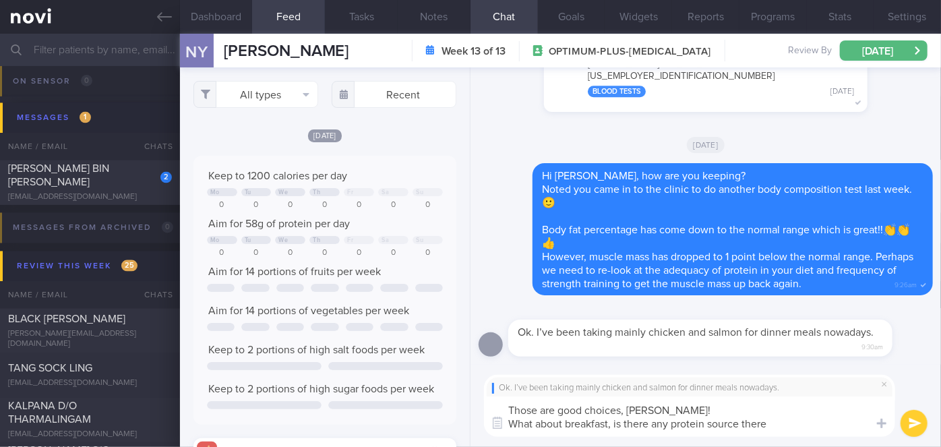
type textarea "Those are good choices, [PERSON_NAME]! What about breakfast, is there any prote…"
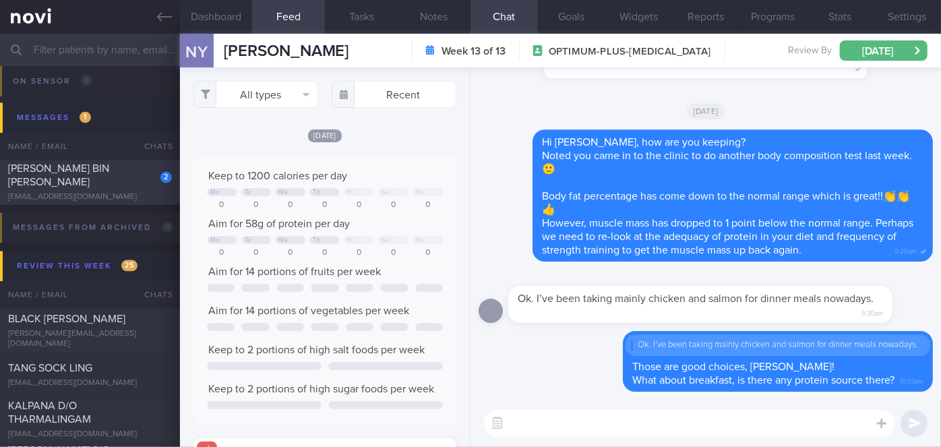
click at [163, 193] on div "[EMAIL_ADDRESS][DOMAIN_NAME]" at bounding box center [90, 198] width 164 height 10
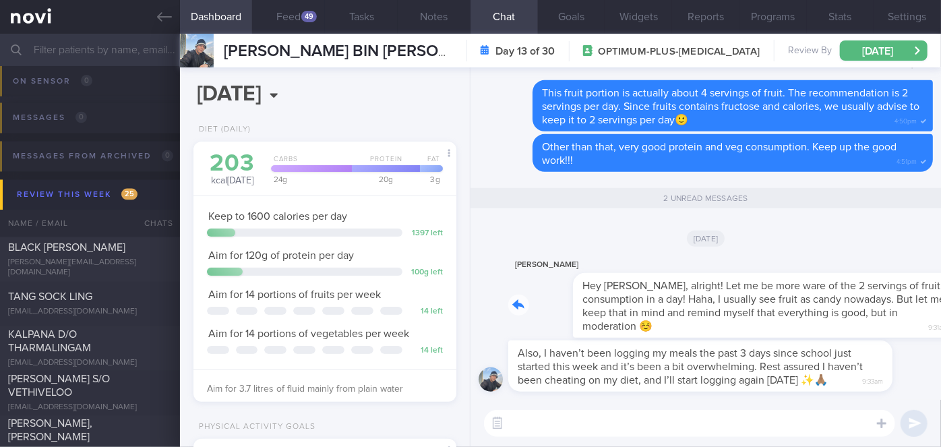
drag, startPoint x: 707, startPoint y: 334, endPoint x: 885, endPoint y: 324, distance: 178.4
click at [885, 324] on div "[PERSON_NAME] Hey [PERSON_NAME], alright! Let me be more ware of the 2 servings…" at bounding box center [720, 297] width 425 height 81
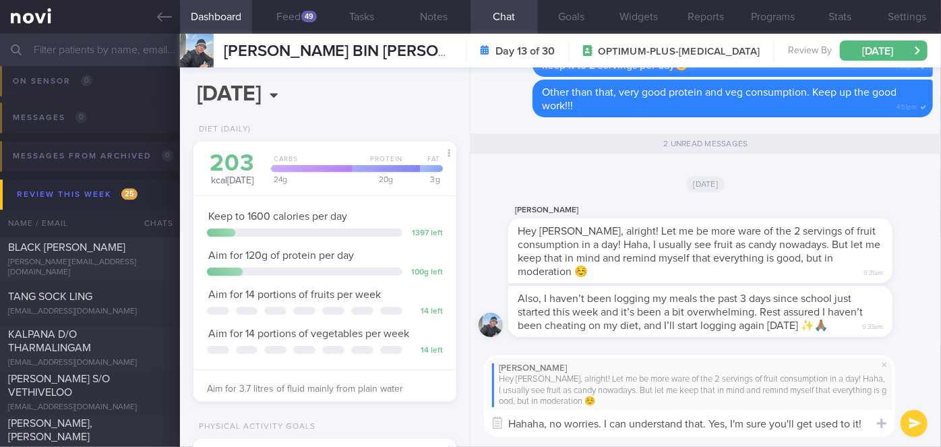
type textarea "Hahaha, no worries. I can understand that. Yes, I'm sure you'll get used to it!"
click at [912, 420] on button "submit" at bounding box center [914, 423] width 27 height 27
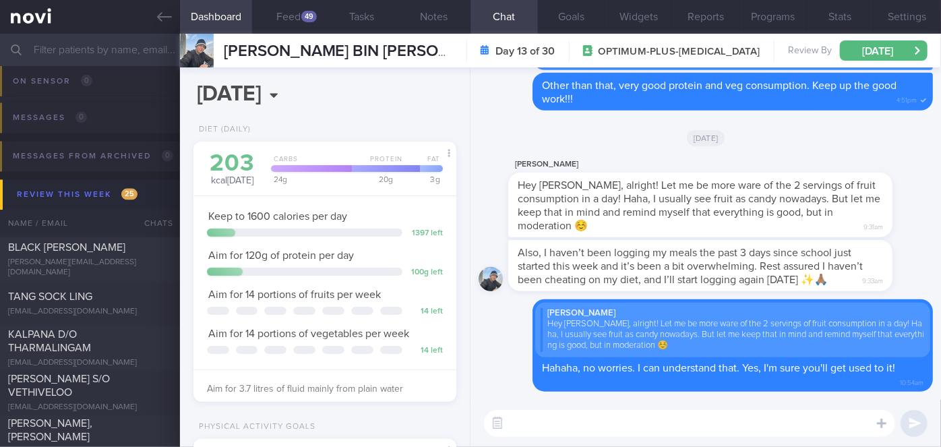
click at [676, 282] on span "Also, I haven’t been logging my meals the past 3 days since school just started…" at bounding box center [690, 267] width 345 height 38
click at [670, 290] on div "Also, I haven’t been logging my meals the past 3 days since school just started…" at bounding box center [700, 265] width 384 height 51
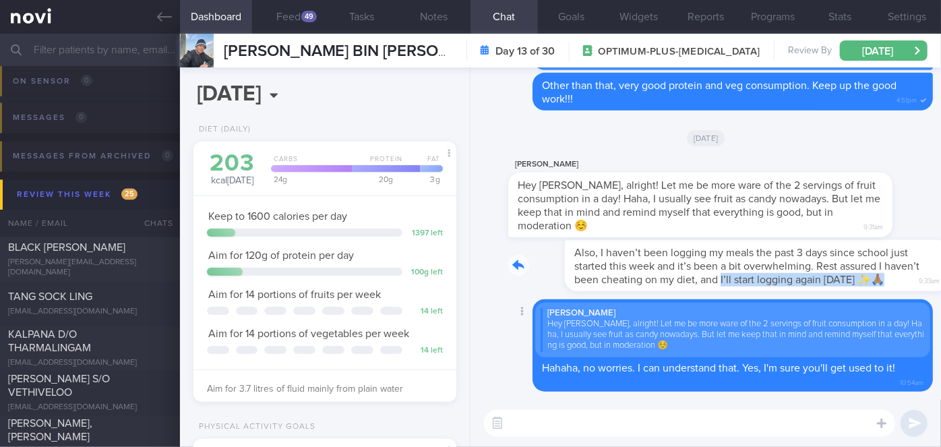
drag, startPoint x: 670, startPoint y: 290, endPoint x: 887, endPoint y: 288, distance: 217.2
click at [885, 288] on div "Also, I haven’t been logging my meals the past 3 days since school just started…" at bounding box center [720, 265] width 425 height 51
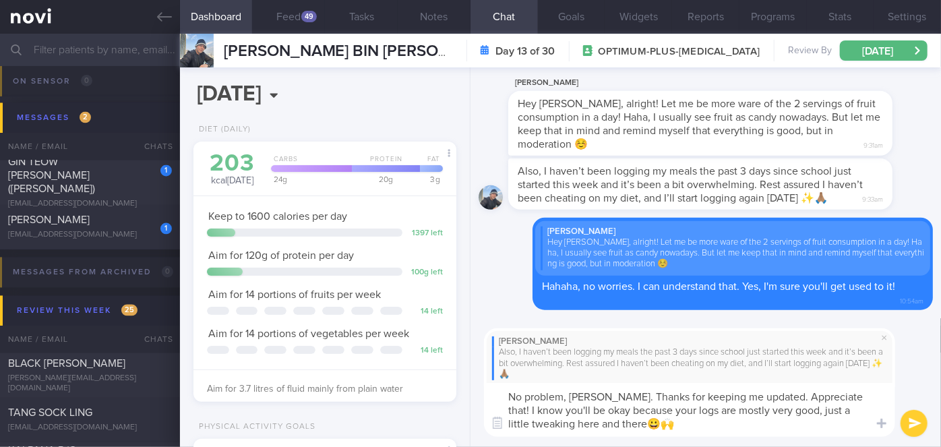
type textarea "No problem, [PERSON_NAME]. Thanks for keeping me updated. Appreciate that! I kn…"
click at [914, 417] on button "submit" at bounding box center [914, 423] width 27 height 27
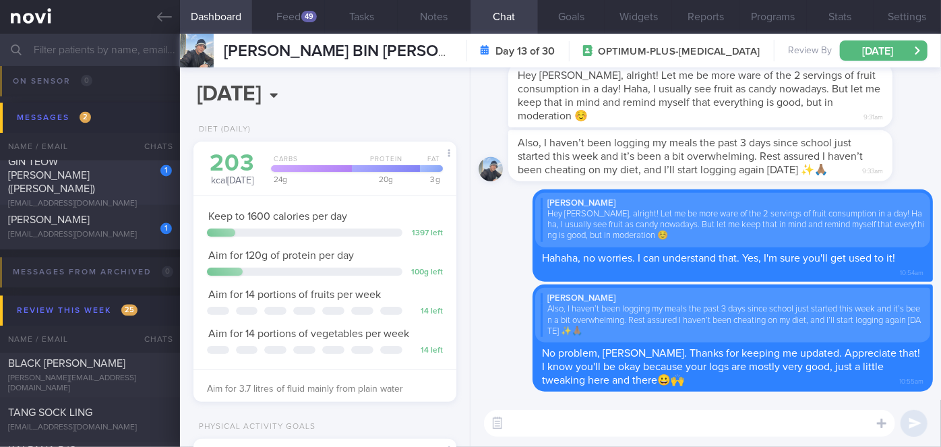
click at [147, 171] on div "1" at bounding box center [157, 166] width 30 height 21
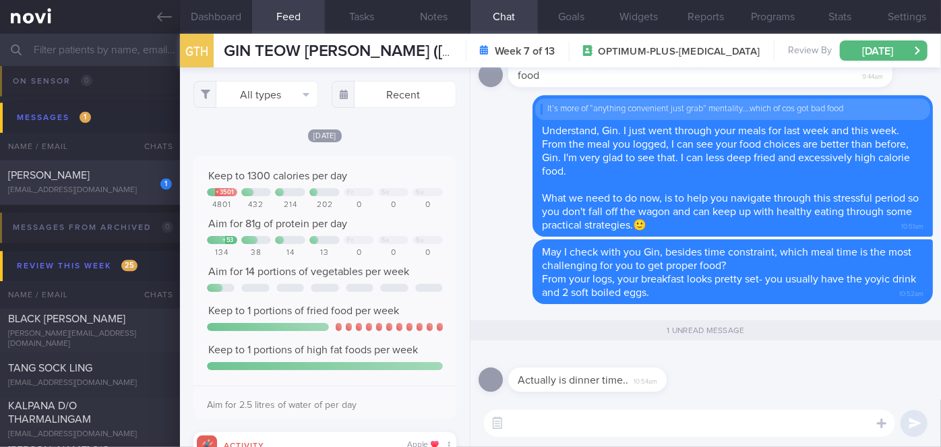
scroll to position [58, 236]
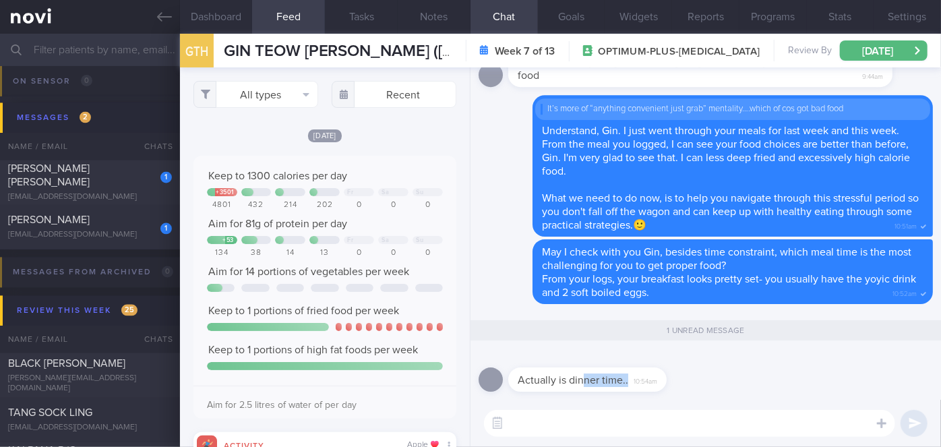
drag, startPoint x: 584, startPoint y: 390, endPoint x: 667, endPoint y: 382, distance: 83.3
click at [667, 382] on div "Actually is dinner time.. 10:54am" at bounding box center [607, 371] width 199 height 40
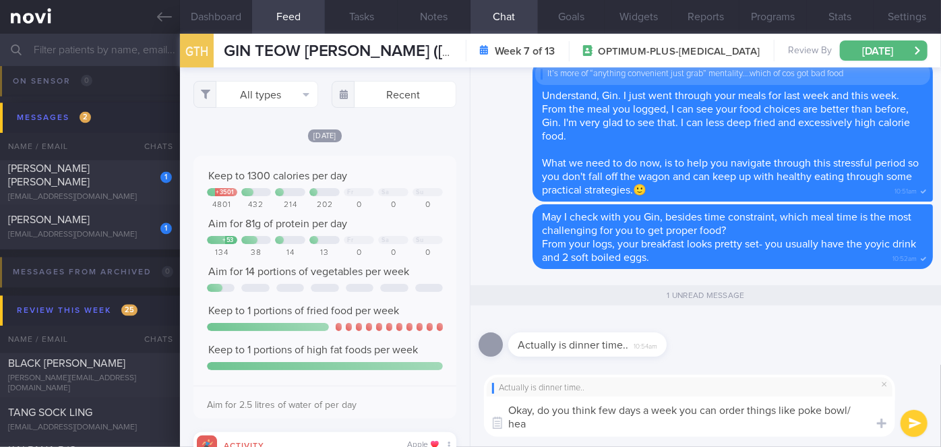
scroll to position [0, 0]
click at [703, 424] on textarea "Okay, do you think few days a week you can order things like poke bowl/ healthy…" at bounding box center [689, 417] width 411 height 40
paste textarea "[URL][DOMAIN_NAME]"
click at [608, 421] on textarea "Okay, do you think few days a week you can order things like poke bowl/ healthy…" at bounding box center [689, 417] width 411 height 40
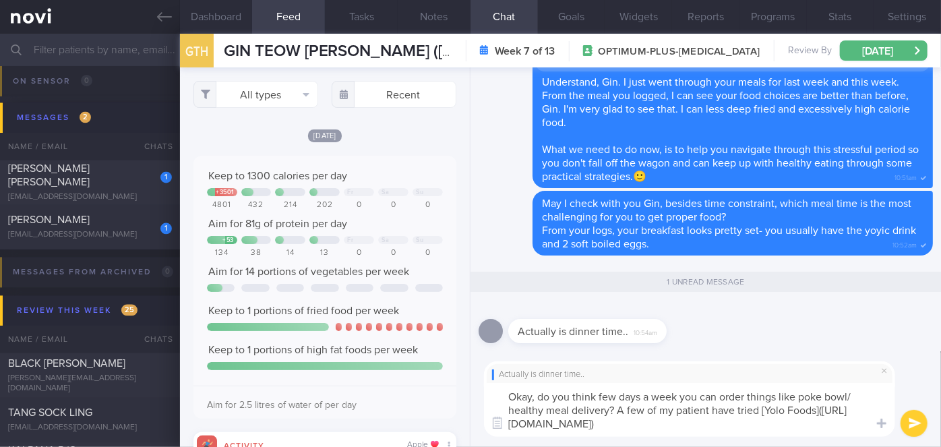
click at [664, 423] on textarea "Okay, do you think few days a week you can order things like poke bowl/ healthy…" at bounding box center [689, 410] width 411 height 54
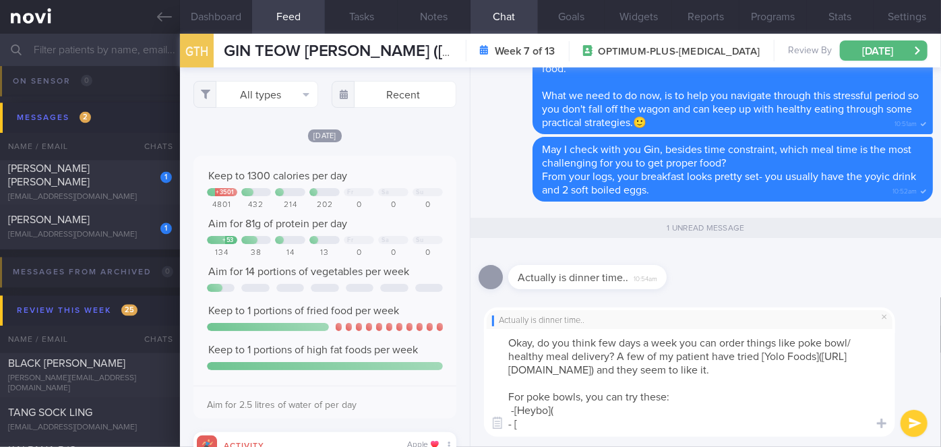
click at [514, 409] on textarea "Okay, do you think few days a week you can order things like poke bowl/ healthy…" at bounding box center [689, 383] width 411 height 108
click at [520, 421] on textarea "Okay, do you think few days a week you can order things like poke bowl/ healthy…" at bounding box center [689, 383] width 411 height 108
click at [570, 415] on textarea "Okay, do you think few days a week you can order things like poke bowl/ healthy…" at bounding box center [689, 383] width 411 height 108
click at [612, 409] on textarea "Okay, do you think few days a week you can order things like poke bowl/ healthy…" at bounding box center [689, 383] width 411 height 108
paste textarea "[URL][DOMAIN_NAME]"
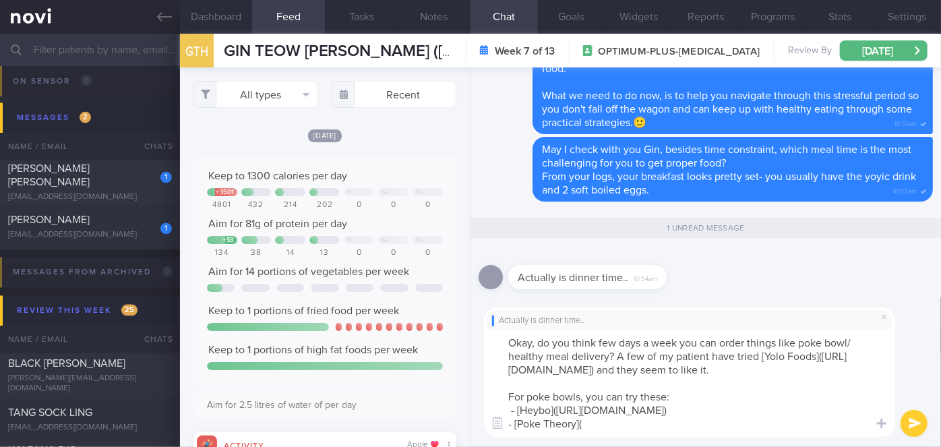
click at [615, 428] on textarea "Okay, do you think few days a week you can order things like poke bowl/ healthy…" at bounding box center [689, 383] width 411 height 108
paste textarea "[URL][DOMAIN_NAME]"
type textarea "Okay, do you think few days a week you can order things like poke bowl/ healthy…"
click at [912, 417] on button "submit" at bounding box center [914, 423] width 27 height 27
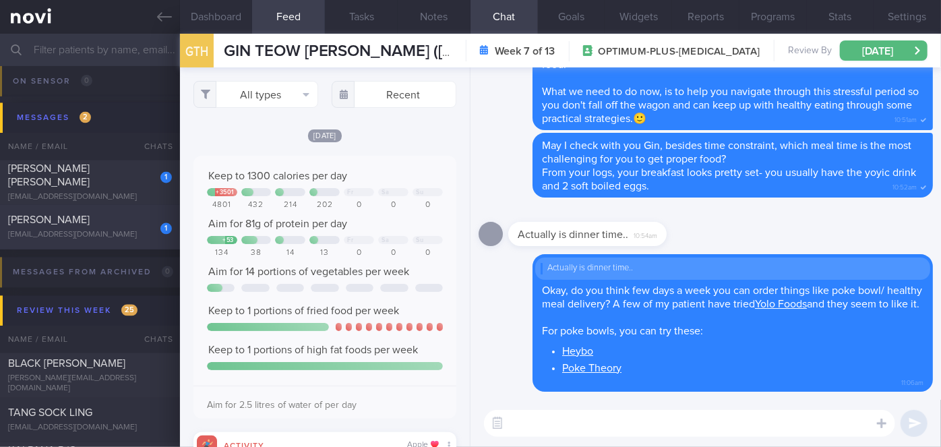
click at [138, 232] on div "[EMAIL_ADDRESS][DOMAIN_NAME]" at bounding box center [90, 236] width 164 height 10
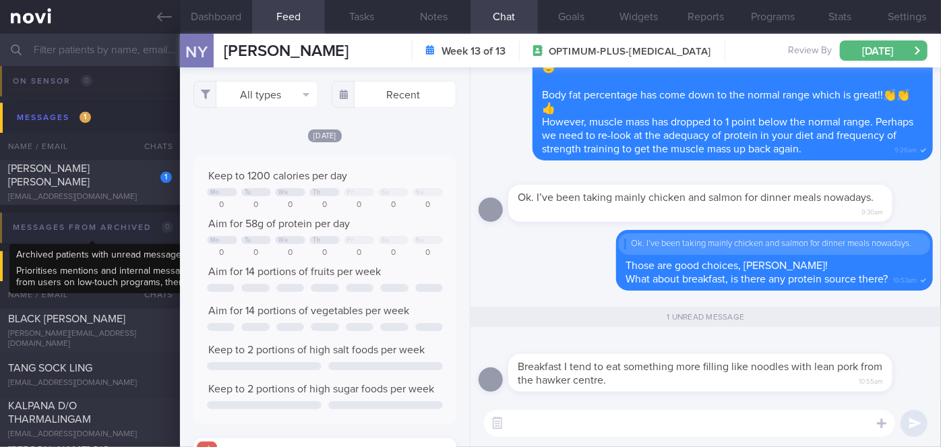
scroll to position [58, 236]
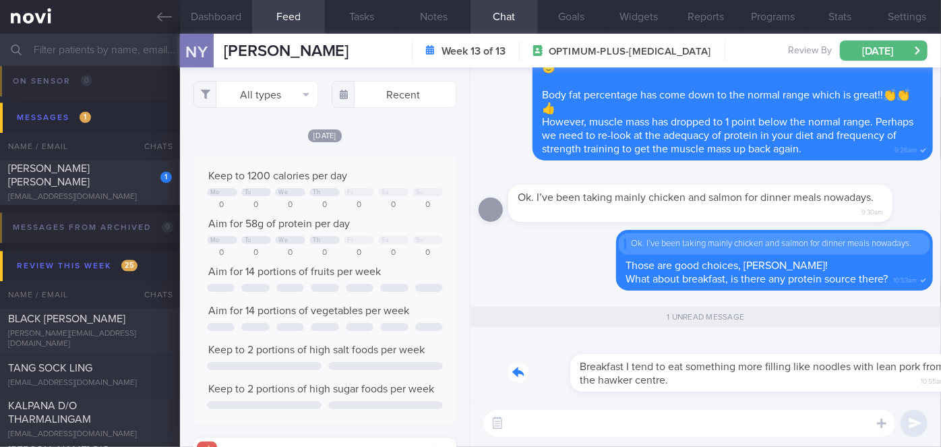
drag, startPoint x: 642, startPoint y: 387, endPoint x: 799, endPoint y: 374, distance: 157.7
click at [799, 374] on div "Breakfast I tend to eat something more filling like noodles with lean pork from…" at bounding box center [720, 365] width 425 height 54
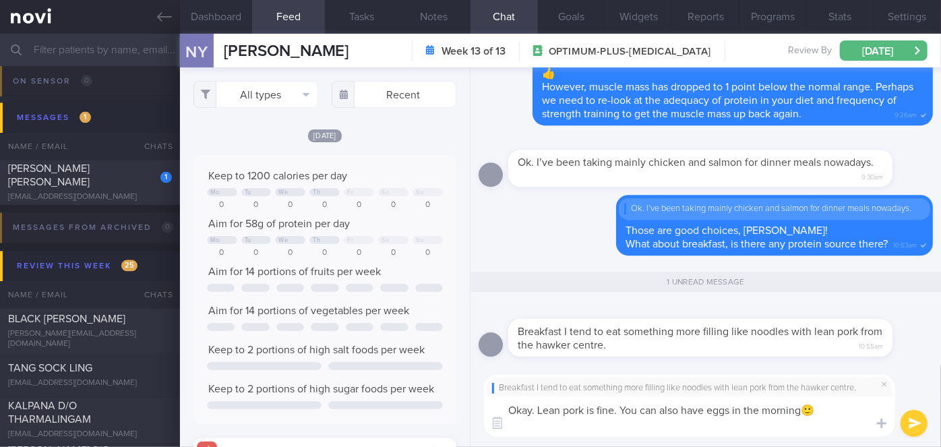
scroll to position [0, 0]
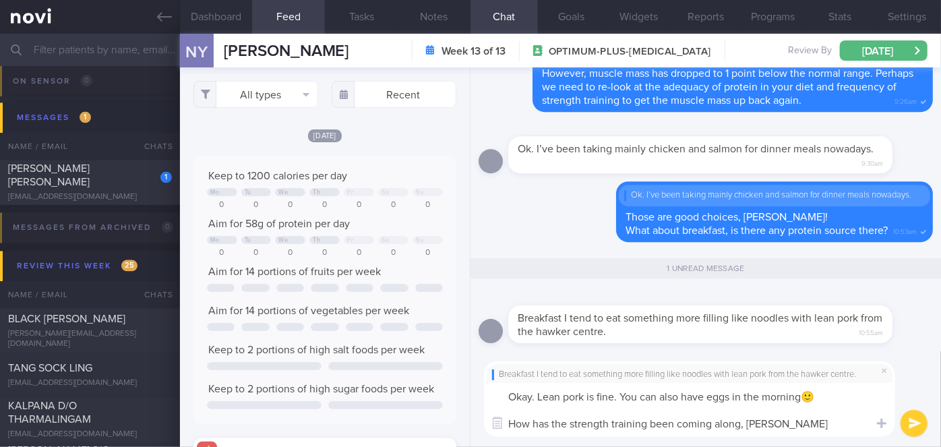
type textarea "Okay. Lean pork is fine. You can also have eggs in the morning🙂 How has the str…"
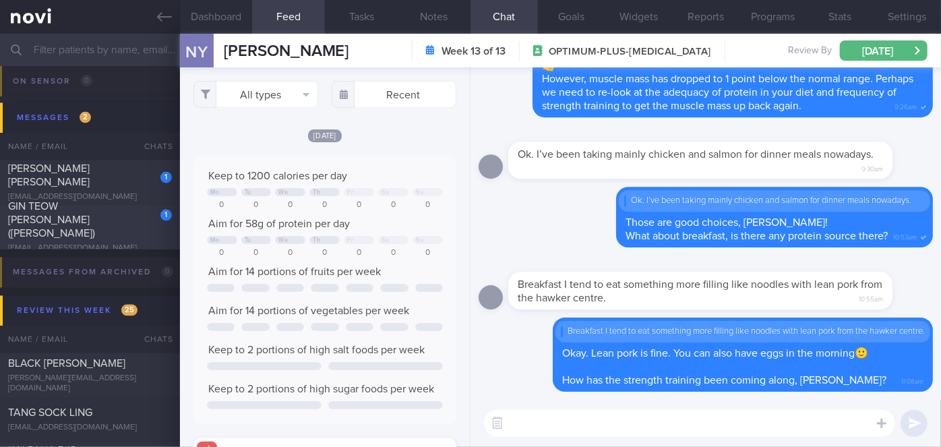
click at [130, 233] on div "GIN TEOW [PERSON_NAME] ([PERSON_NAME])" at bounding box center [88, 220] width 161 height 40
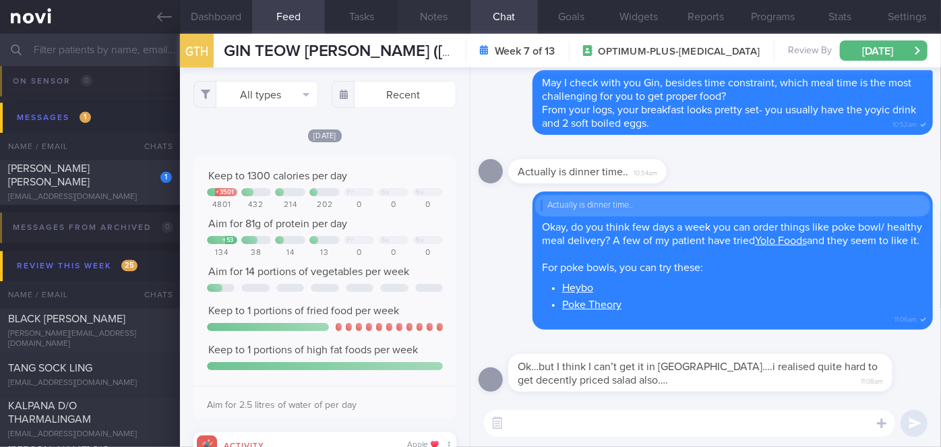
scroll to position [58, 236]
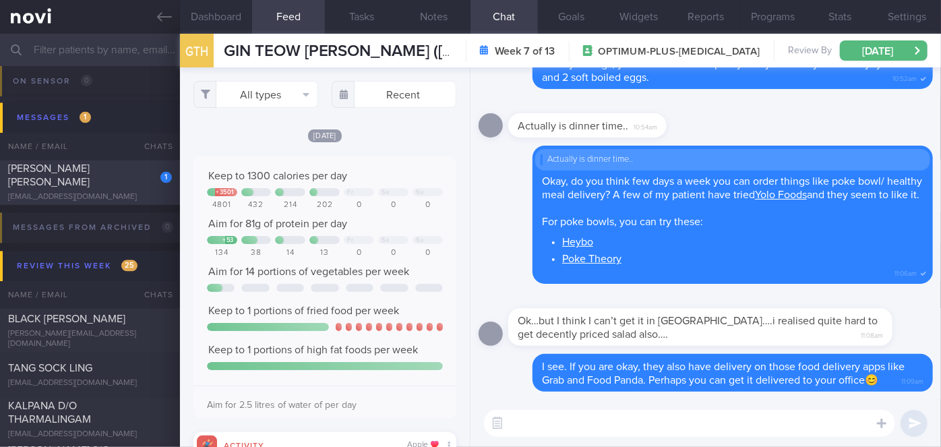
click at [136, 193] on div "[EMAIL_ADDRESS][DOMAIN_NAME]" at bounding box center [90, 198] width 164 height 10
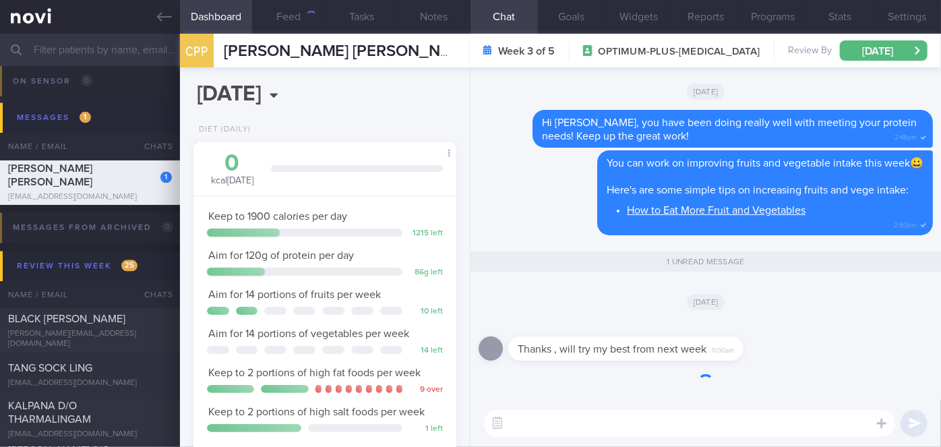
scroll to position [134, 230]
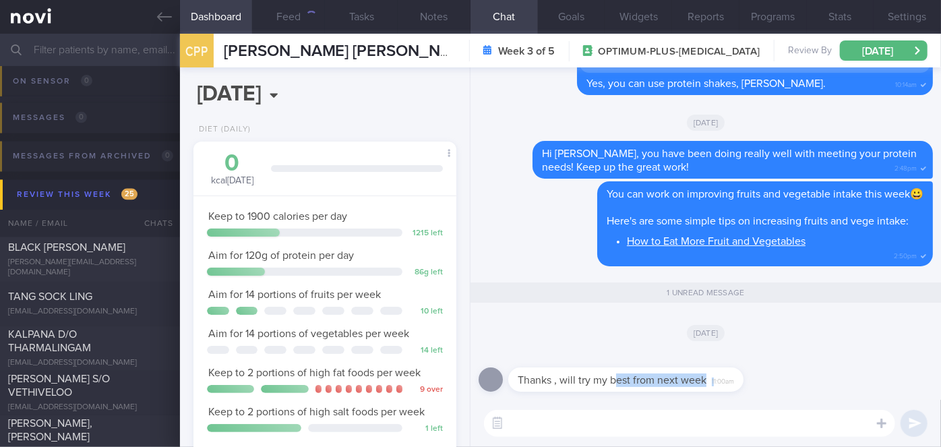
drag, startPoint x: 616, startPoint y: 390, endPoint x: 714, endPoint y: 390, distance: 97.1
click at [714, 390] on div "Thanks , will try my best from next week 11:00am" at bounding box center [646, 371] width 276 height 40
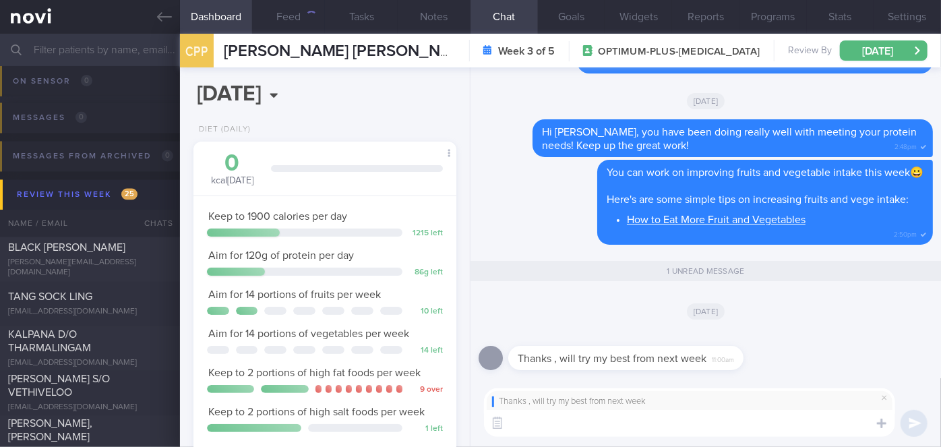
scroll to position [0, 0]
type textarea "Sure, no problem. I'm sure you'll get there!"
click at [912, 423] on button "submit" at bounding box center [914, 423] width 27 height 27
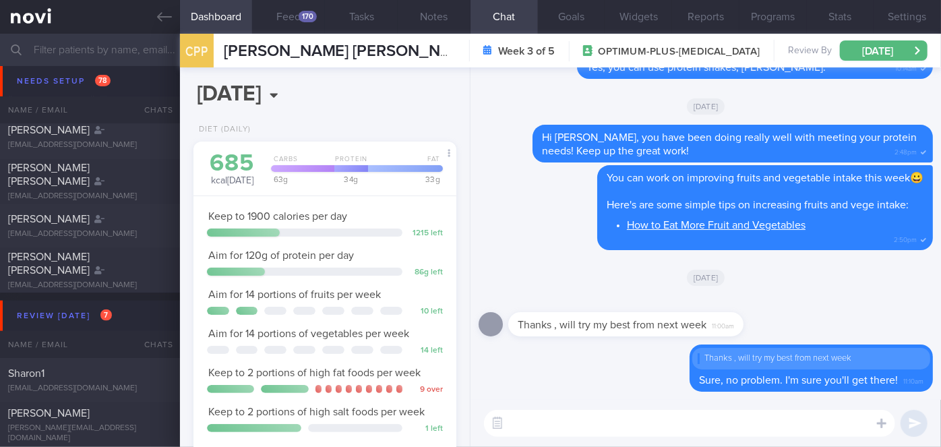
scroll to position [3555, 0]
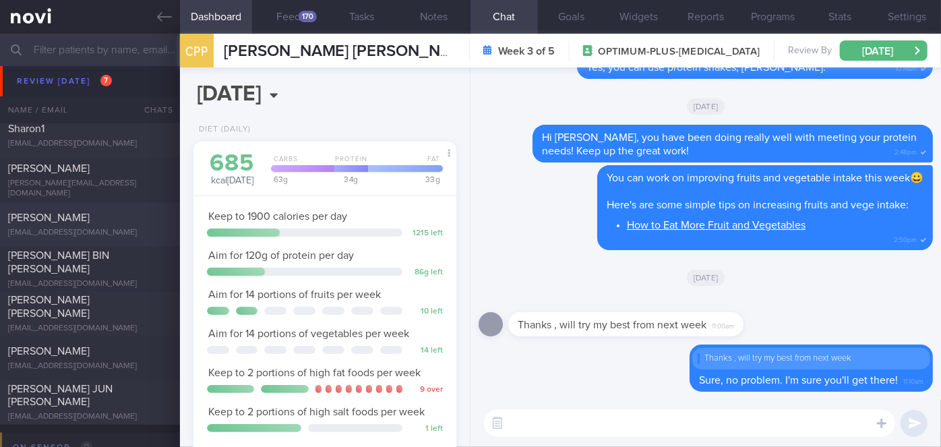
click at [90, 228] on div "[EMAIL_ADDRESS][DOMAIN_NAME]" at bounding box center [90, 233] width 164 height 10
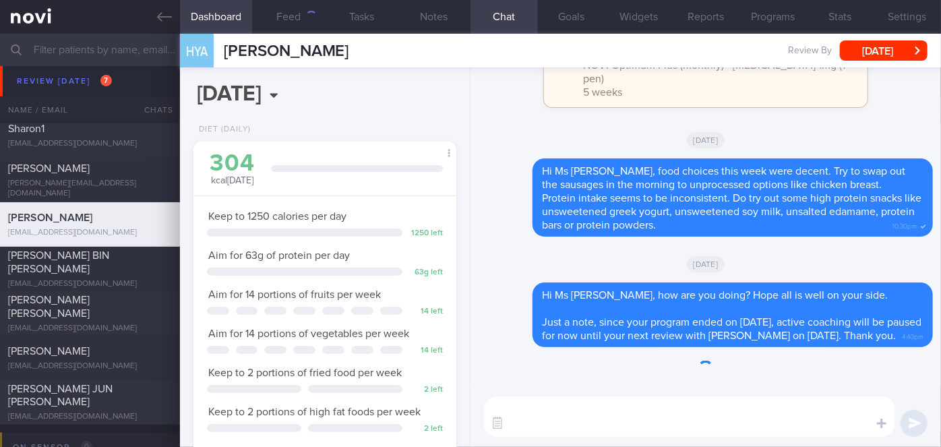
scroll to position [134, 230]
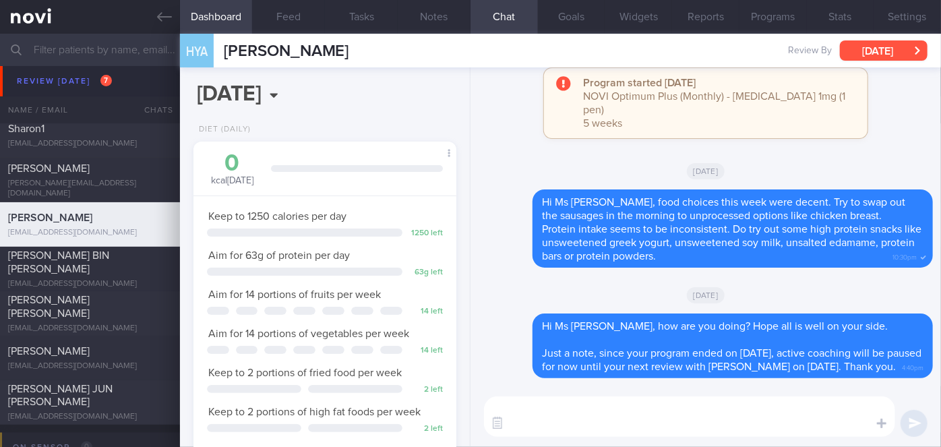
click at [868, 47] on button "[DATE]" at bounding box center [884, 50] width 88 height 20
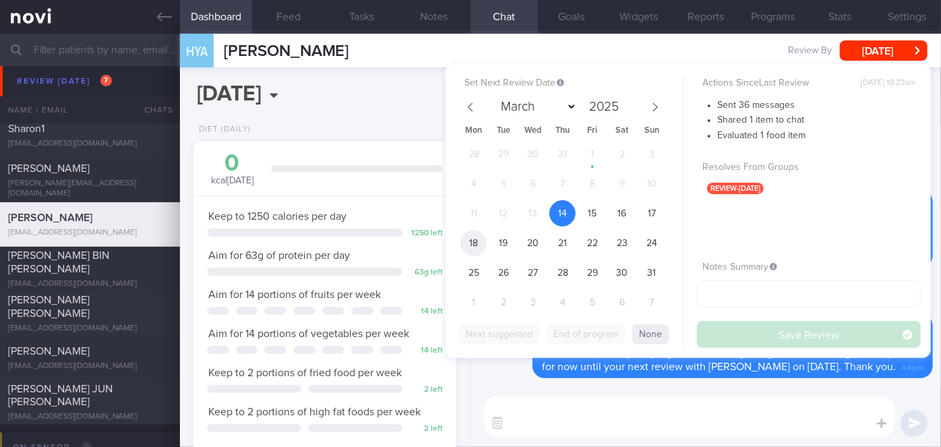
click at [470, 242] on span "18" at bounding box center [474, 243] width 26 height 26
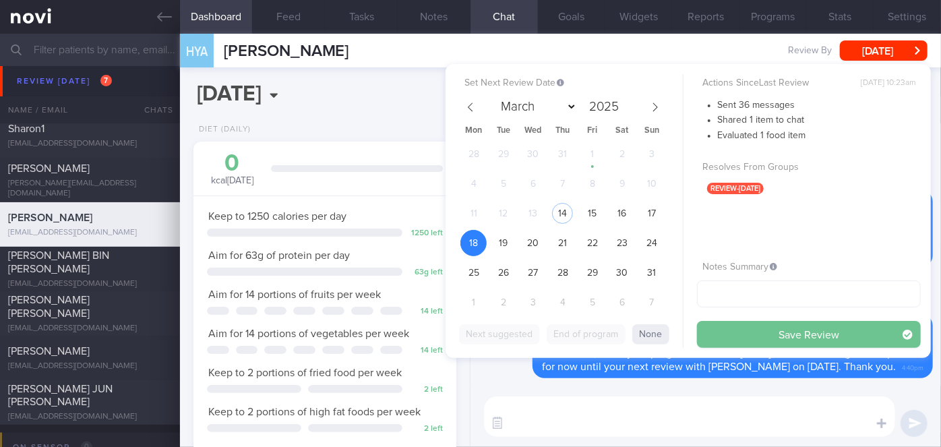
drag, startPoint x: 852, startPoint y: 333, endPoint x: 836, endPoint y: 333, distance: 16.9
click at [852, 333] on button "Save Review" at bounding box center [809, 334] width 224 height 27
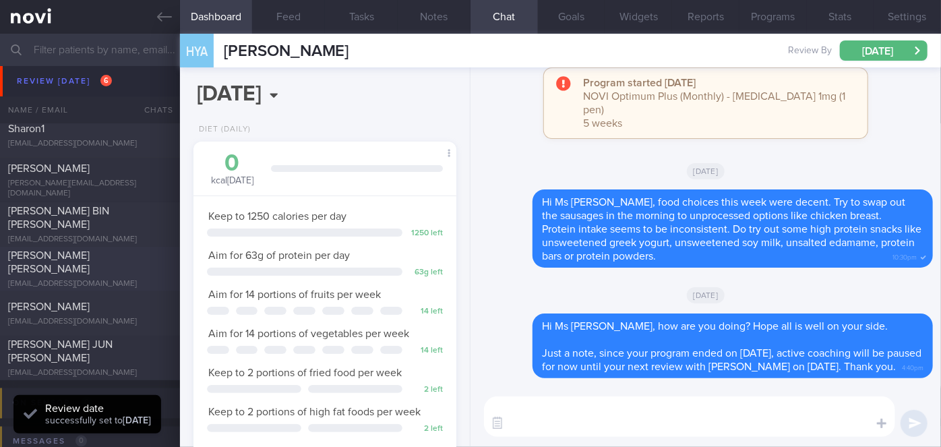
click at [90, 258] on span "[PERSON_NAME] [PERSON_NAME]" at bounding box center [49, 262] width 82 height 24
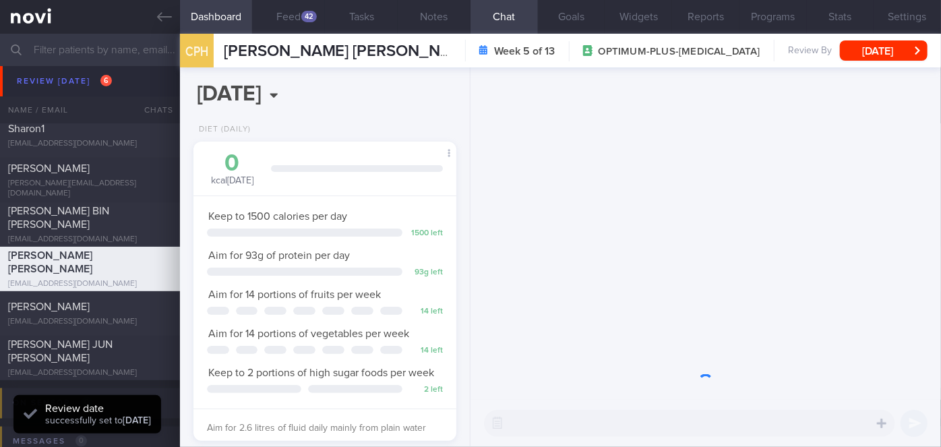
scroll to position [134, 230]
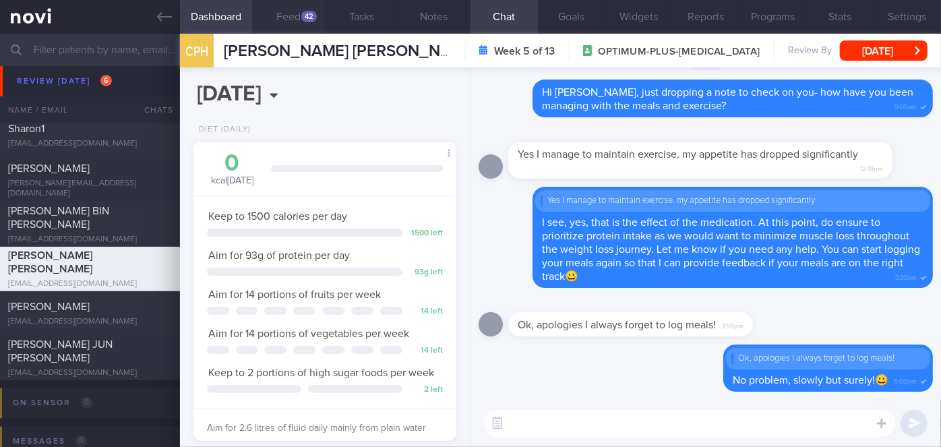
click at [286, 24] on button "Feed 42" at bounding box center [288, 17] width 73 height 34
select select "7"
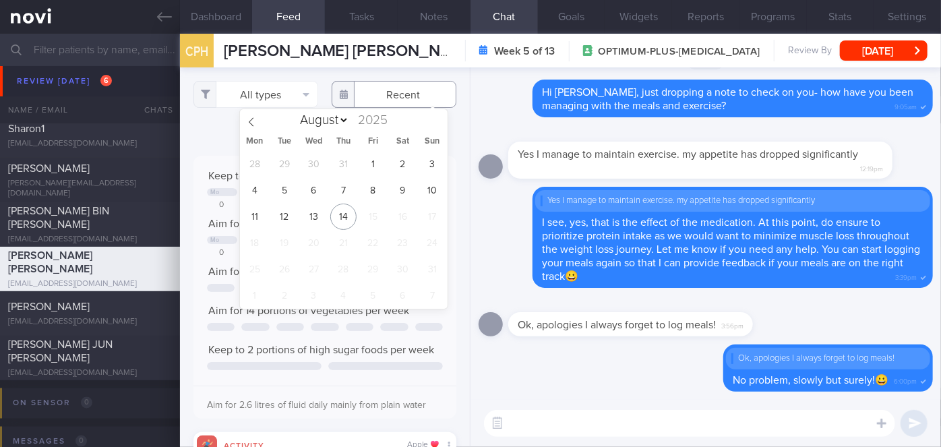
click at [383, 99] on input "text" at bounding box center [394, 94] width 125 height 27
click at [489, 210] on div "Delete Yes I manage to maintain exercise. my appetite has dropped significantly…" at bounding box center [706, 237] width 455 height 101
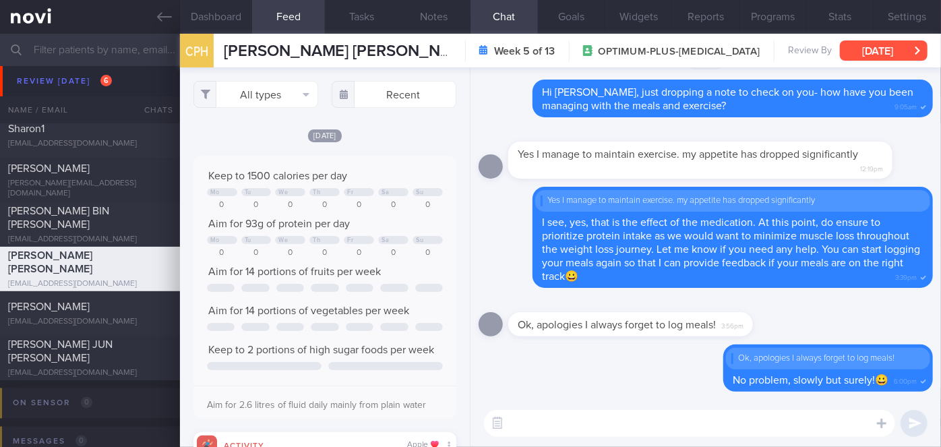
click at [889, 51] on button "[DATE]" at bounding box center [884, 50] width 88 height 20
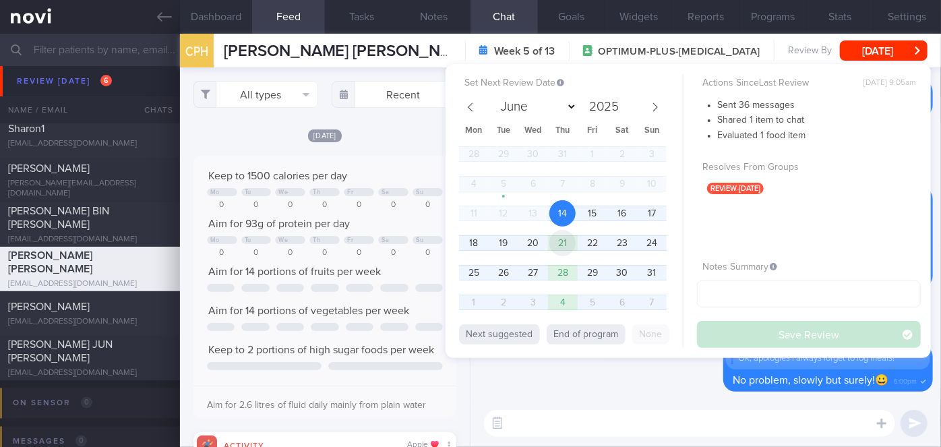
click at [565, 243] on span "21" at bounding box center [563, 243] width 26 height 26
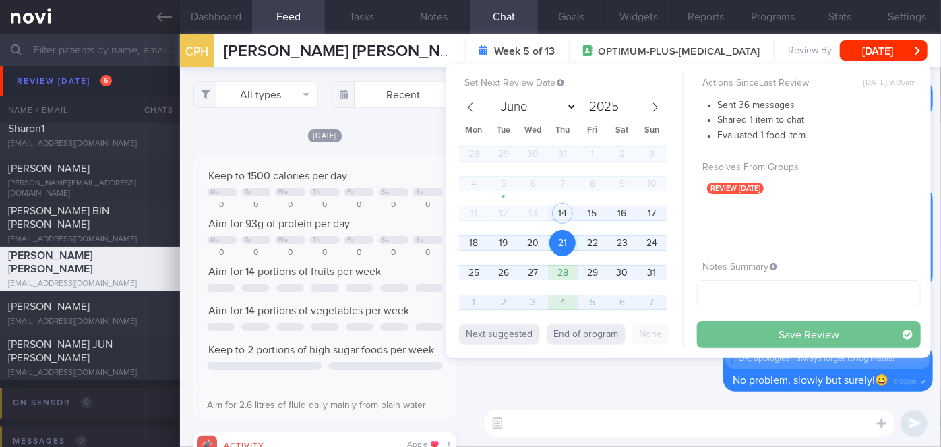
click at [813, 329] on button "Save Review" at bounding box center [809, 334] width 224 height 27
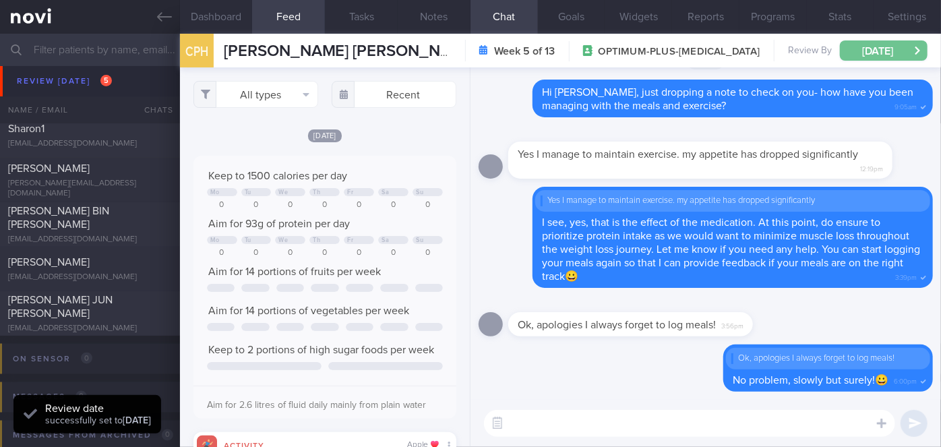
click at [912, 49] on button "[DATE]" at bounding box center [884, 50] width 88 height 20
click at [615, 396] on div "Delete Ok, apologies I always forget to log meals! No problem, slowly but surel…" at bounding box center [706, 372] width 455 height 55
